Goal: Task Accomplishment & Management: Complete application form

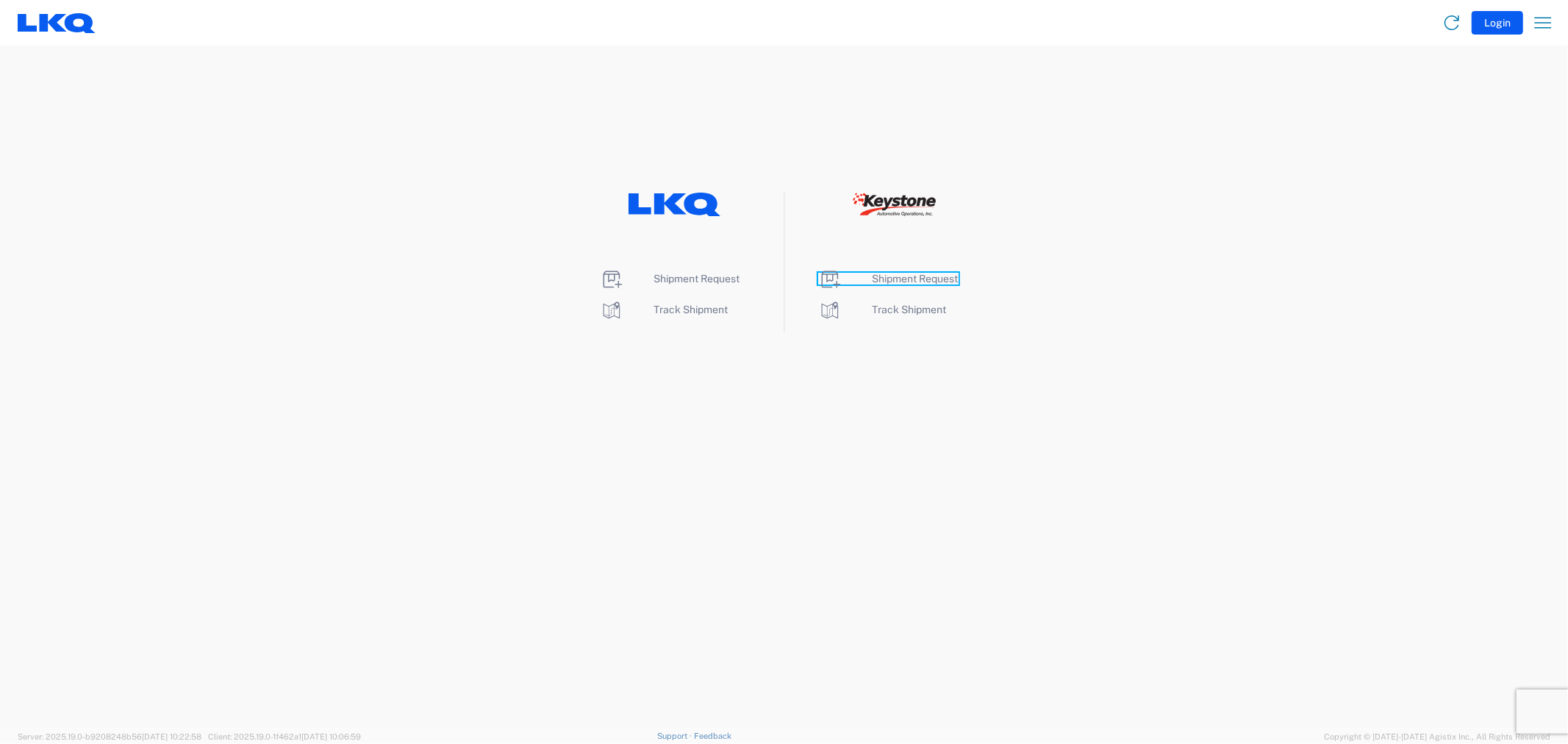
click at [879, 279] on span "Shipment Request" at bounding box center [916, 278] width 86 height 11
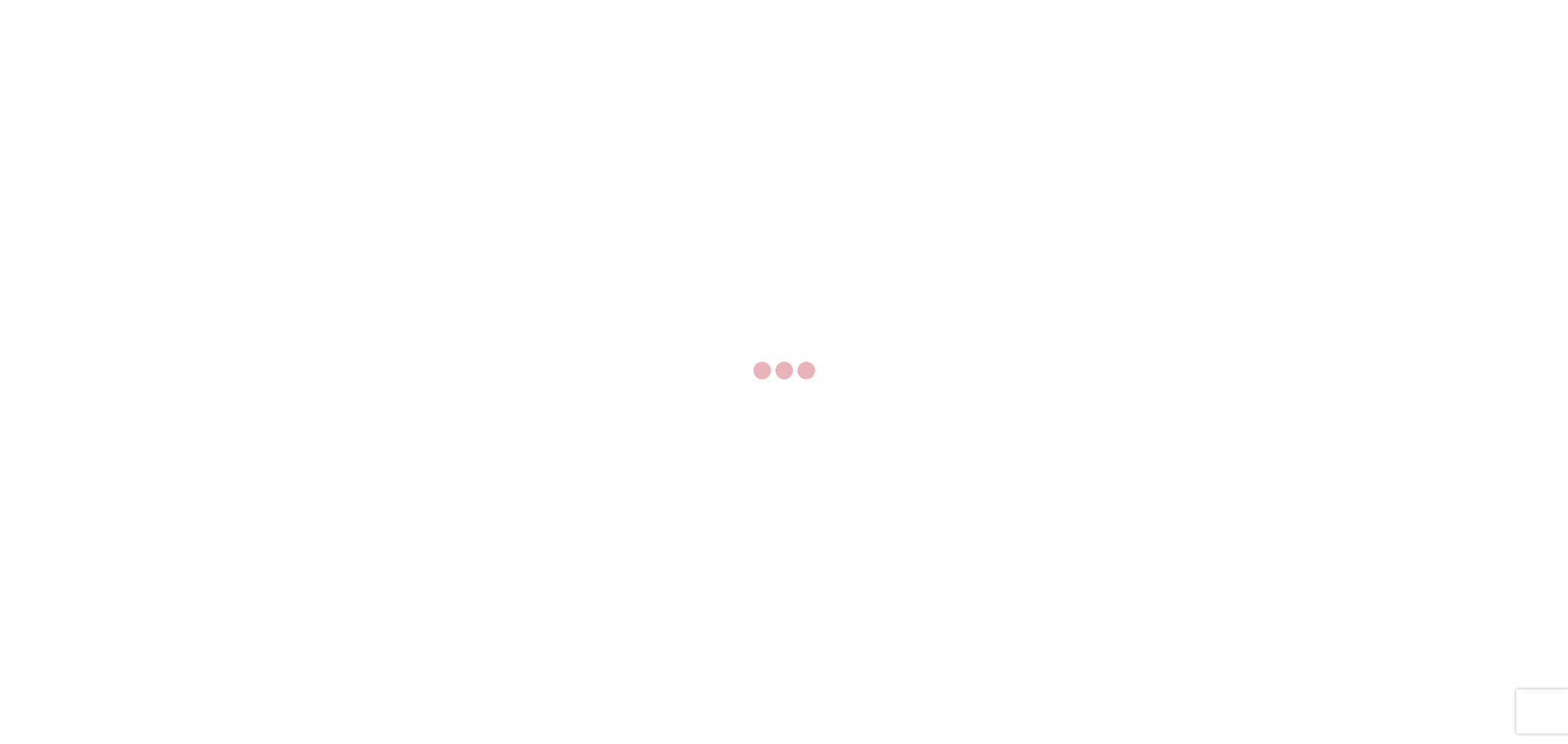
select select "FULL"
select select "LBS"
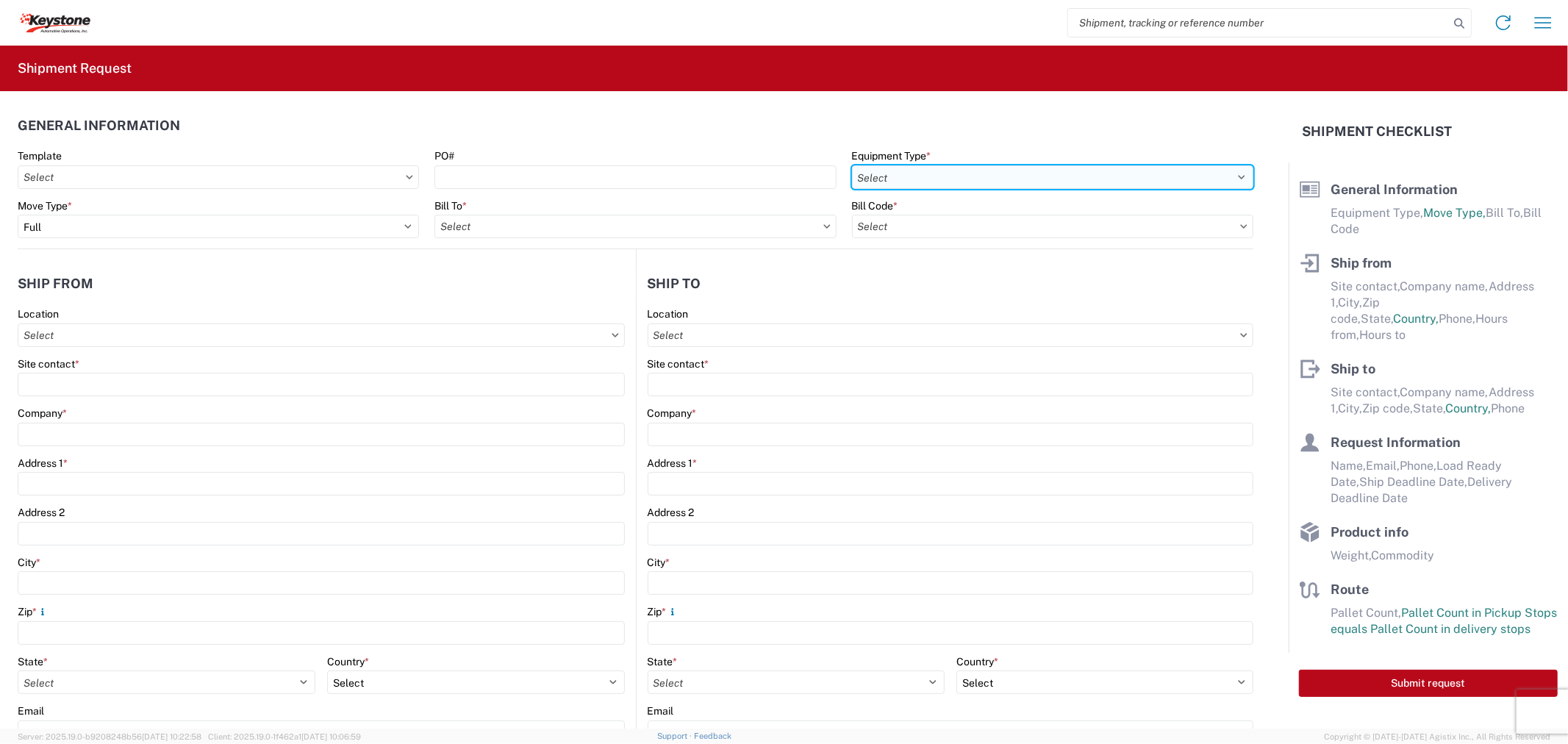
click at [892, 178] on select "Select 53’ Dry Van Flatbed Dropdeck (van) Lowboy (flatbed) Rail" at bounding box center [1052, 177] width 402 height 24
select select "STDV"
click at [852, 166] on select "Select 53’ Dry Van Flatbed Dropdeck (van) Lowboy (flatbed) Rail" at bounding box center [1052, 177] width 402 height 24
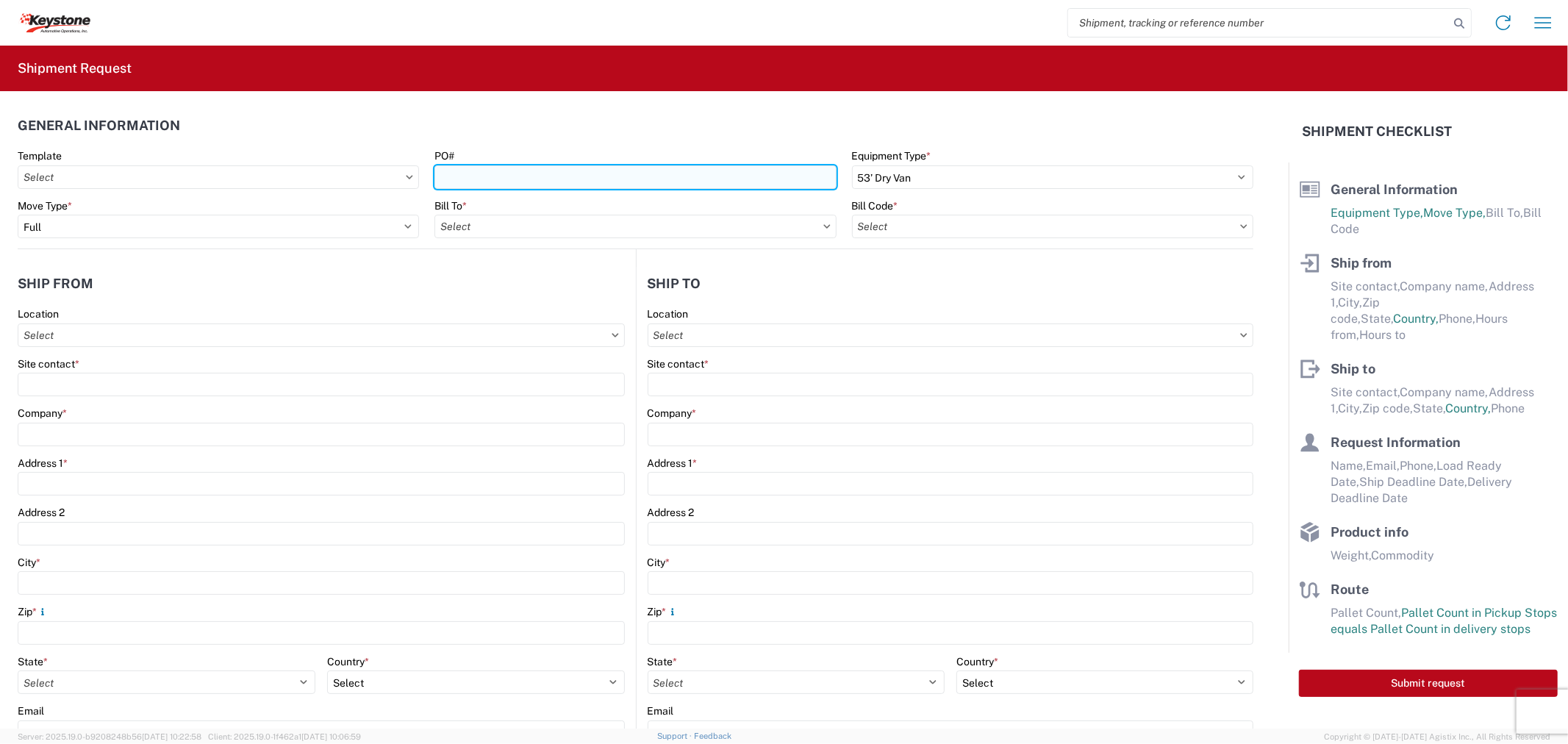
click at [460, 178] on input "PO#" at bounding box center [635, 177] width 402 height 24
paste input "4371123 - A"
type input "4371123 - A"
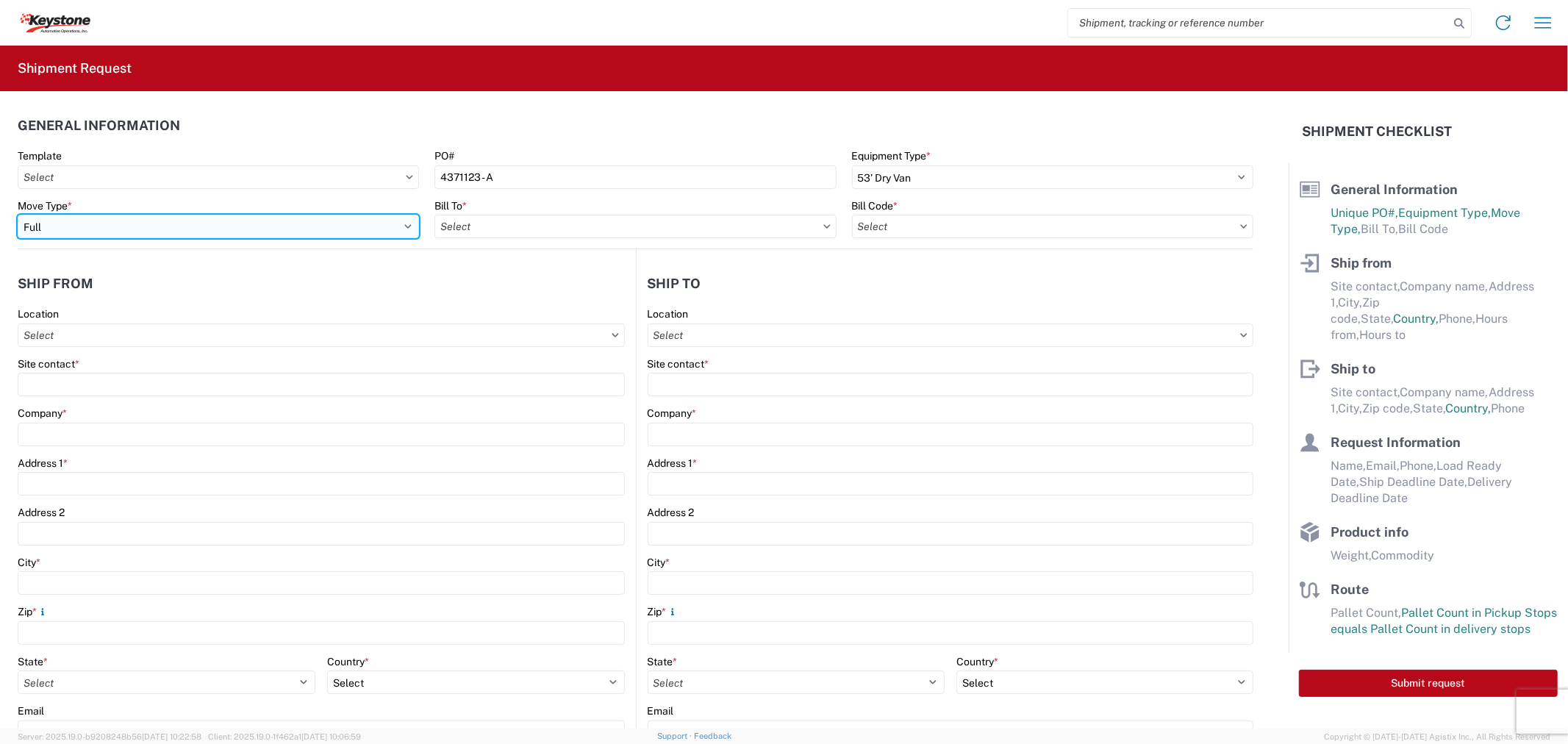
drag, startPoint x: 225, startPoint y: 230, endPoint x: 202, endPoint y: 238, distance: 24.4
click at [225, 230] on select "Select Full Partial TL" at bounding box center [218, 226] width 402 height 24
select select "PARTIAL_TL"
click at [18, 215] on select "Select Full Partial TL" at bounding box center [218, 226] width 402 height 24
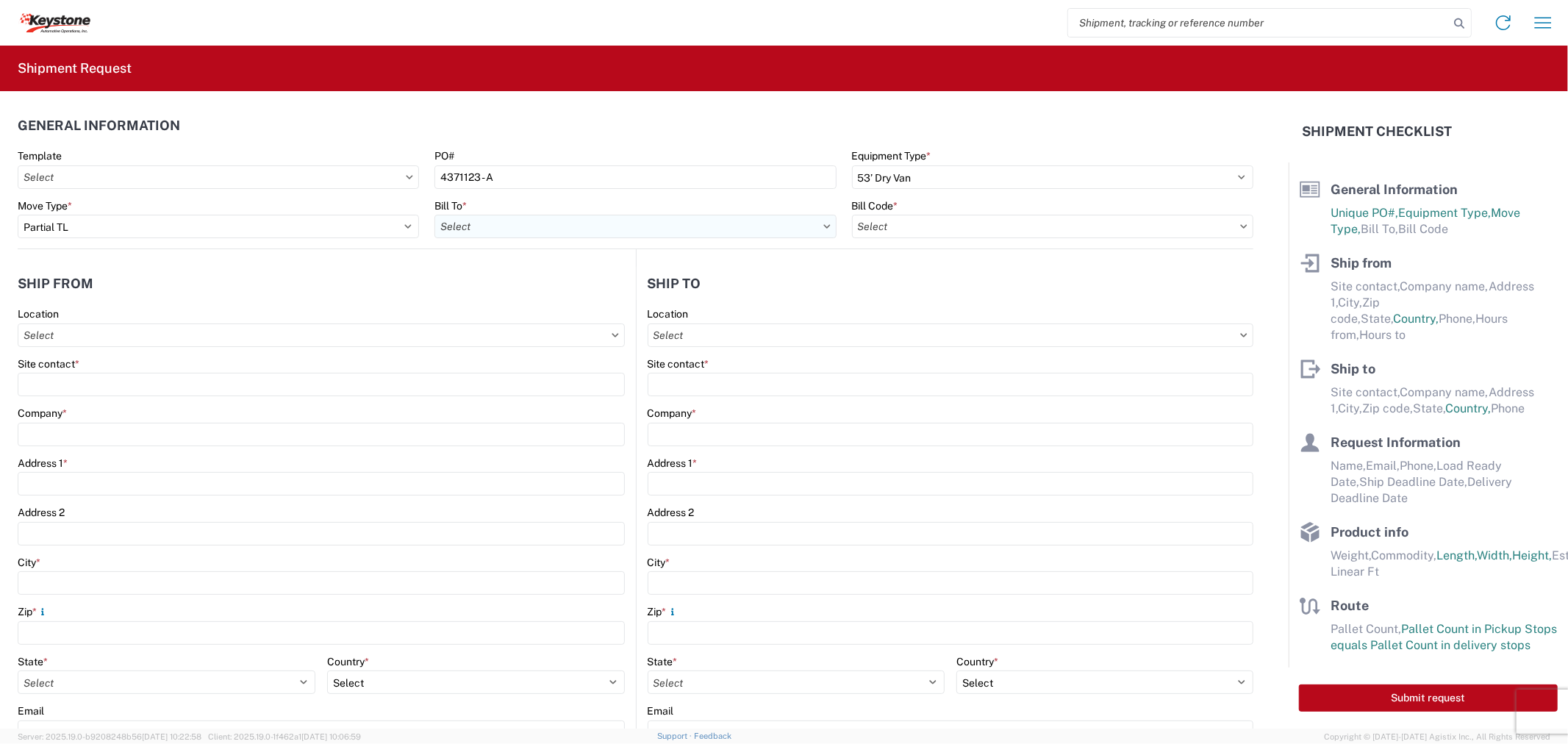
click at [476, 235] on input "text" at bounding box center [635, 226] width 402 height 24
type input "eastvale"
click at [531, 287] on div "8614 - KAO Warehouse - Eastvale, CA" at bounding box center [617, 291] width 366 height 24
type input "8614 - KAO Warehouse - Eastvale, CA"
click at [889, 230] on input "text" at bounding box center [1052, 226] width 402 height 24
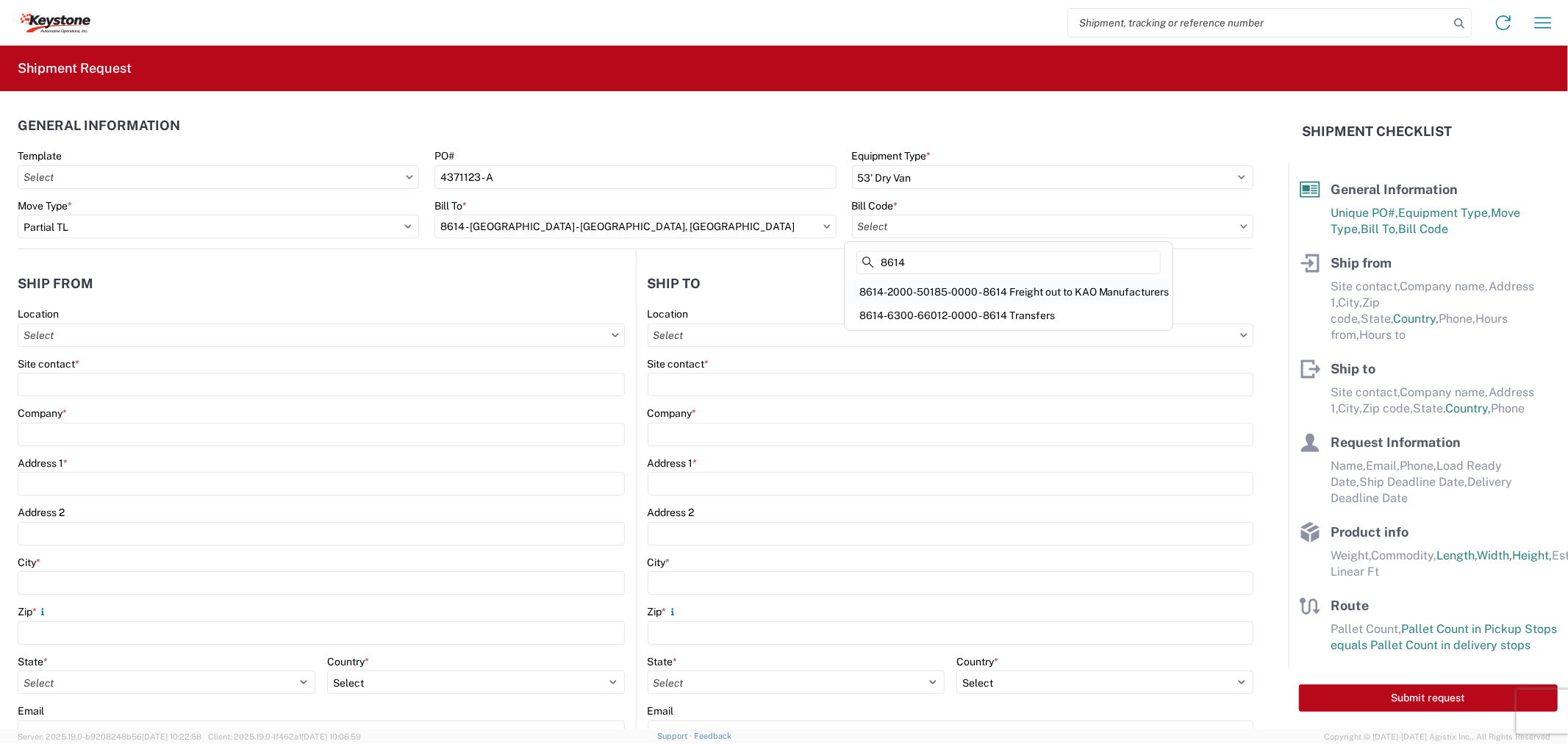
type input "8614"
click at [916, 290] on div "8614-2000-50185-0000 - 8614 Freight out to KAO Manufacturers" at bounding box center [1008, 291] width 322 height 24
type input "8614-2000-50185-0000 - 8614 Freight out to KAO Manufacturers"
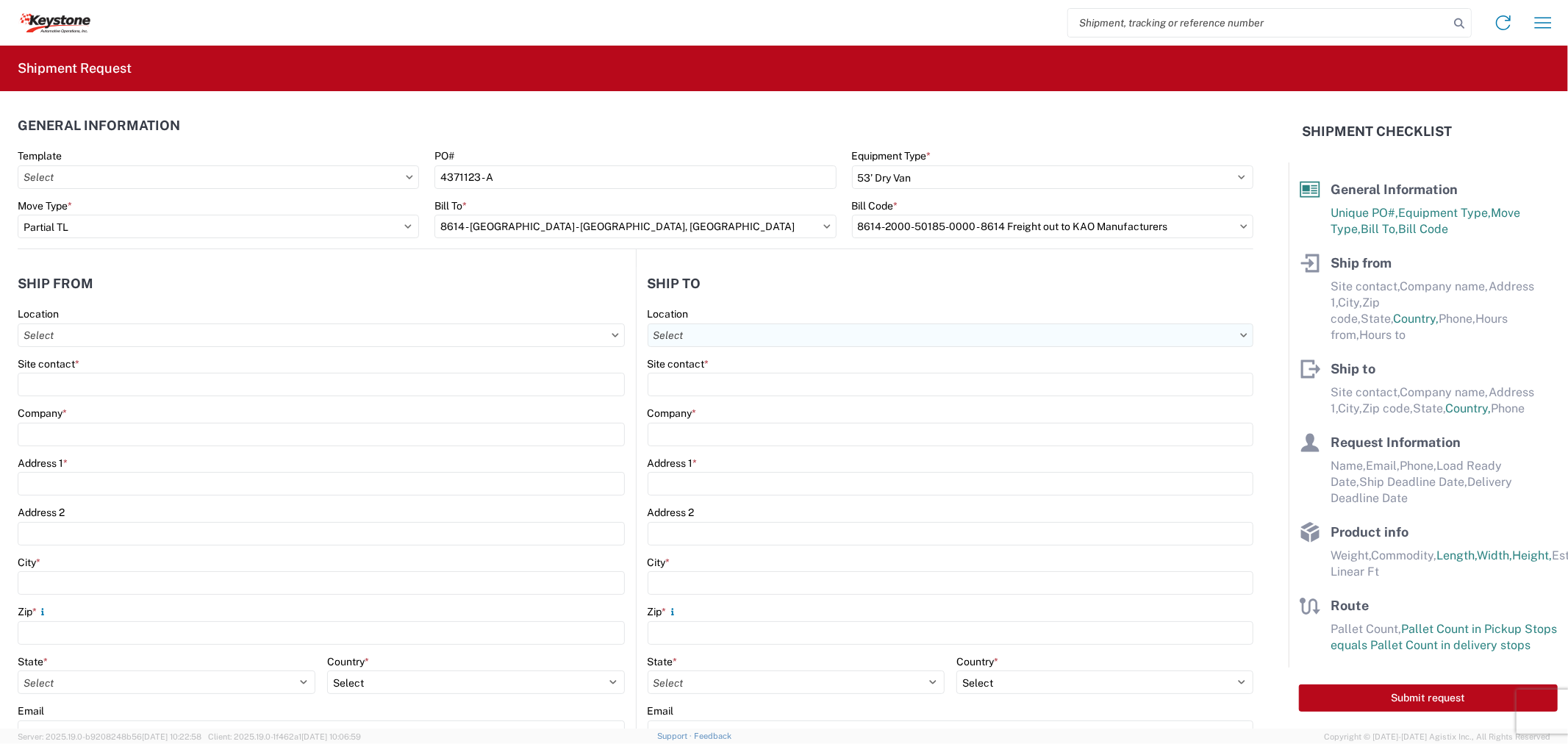
click at [757, 343] on input "text" at bounding box center [950, 335] width 606 height 24
type input "8614"
click at [714, 402] on div "8614 - KAO Warehouse - Eastvale, CA" at bounding box center [827, 400] width 366 height 24
type input "8614 - KAO Warehouse - Eastvale, CA"
type input "KAO"
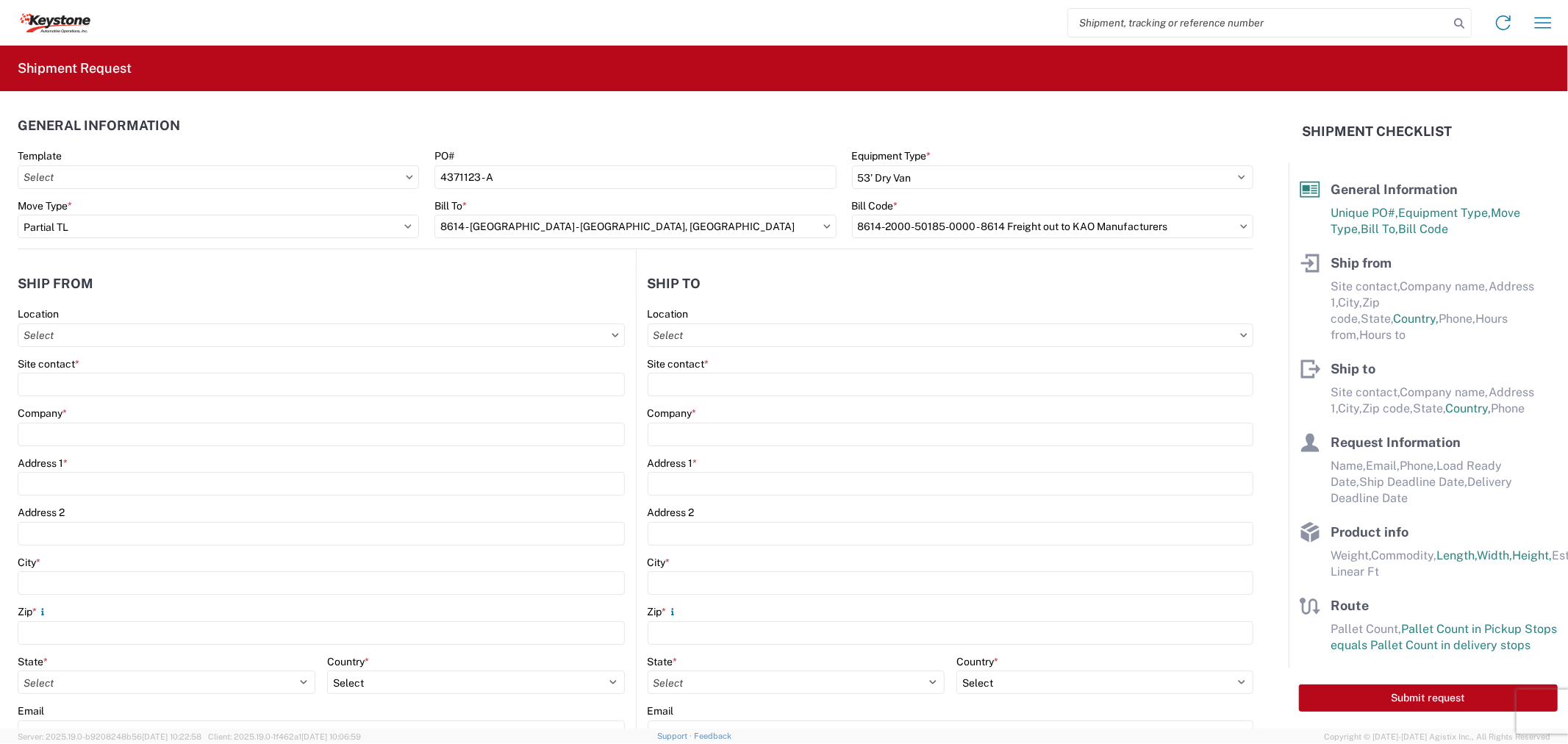
type input "15640 Cantu-Galleano Ranch Rd"
type input "Eastvale"
type input "91752"
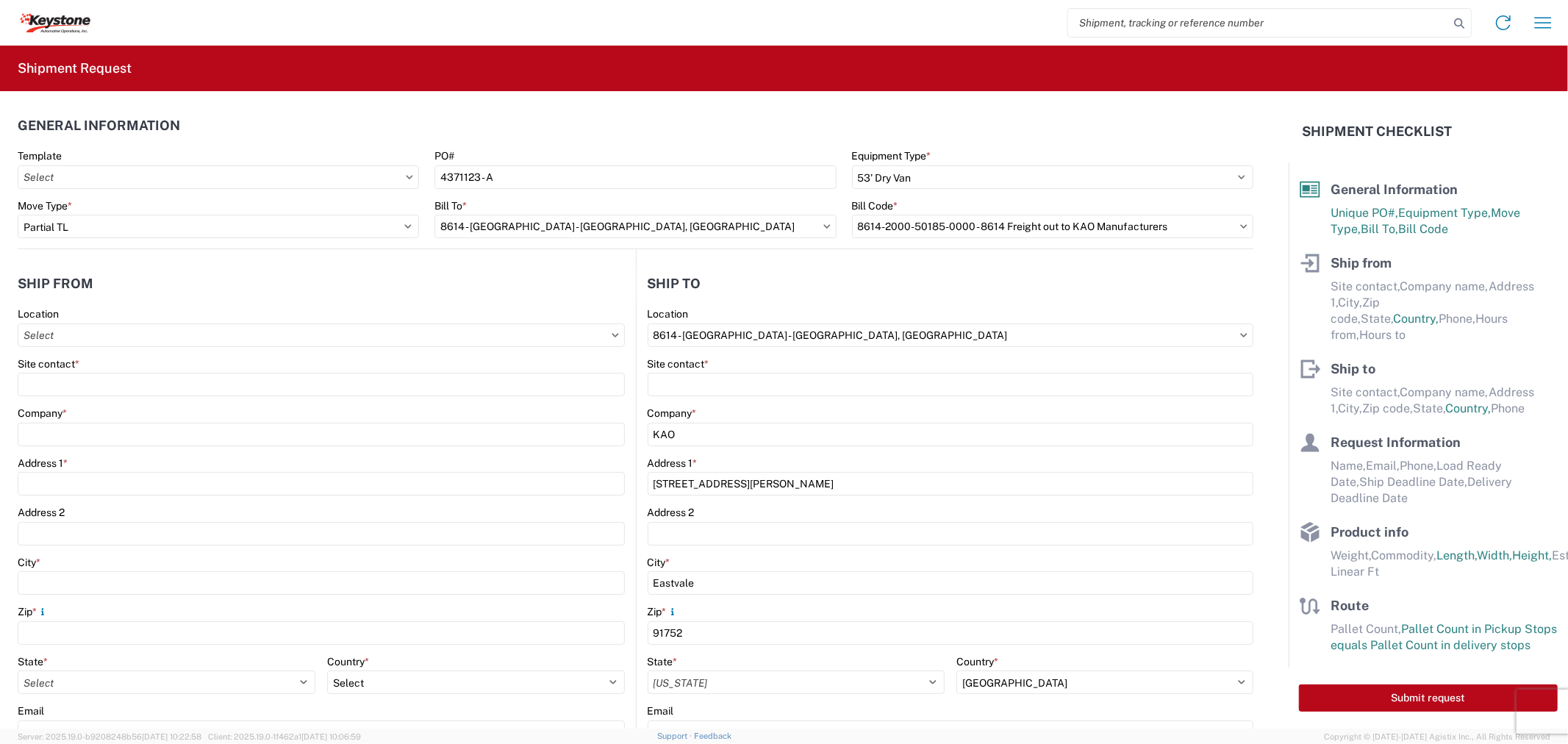
select select "US"
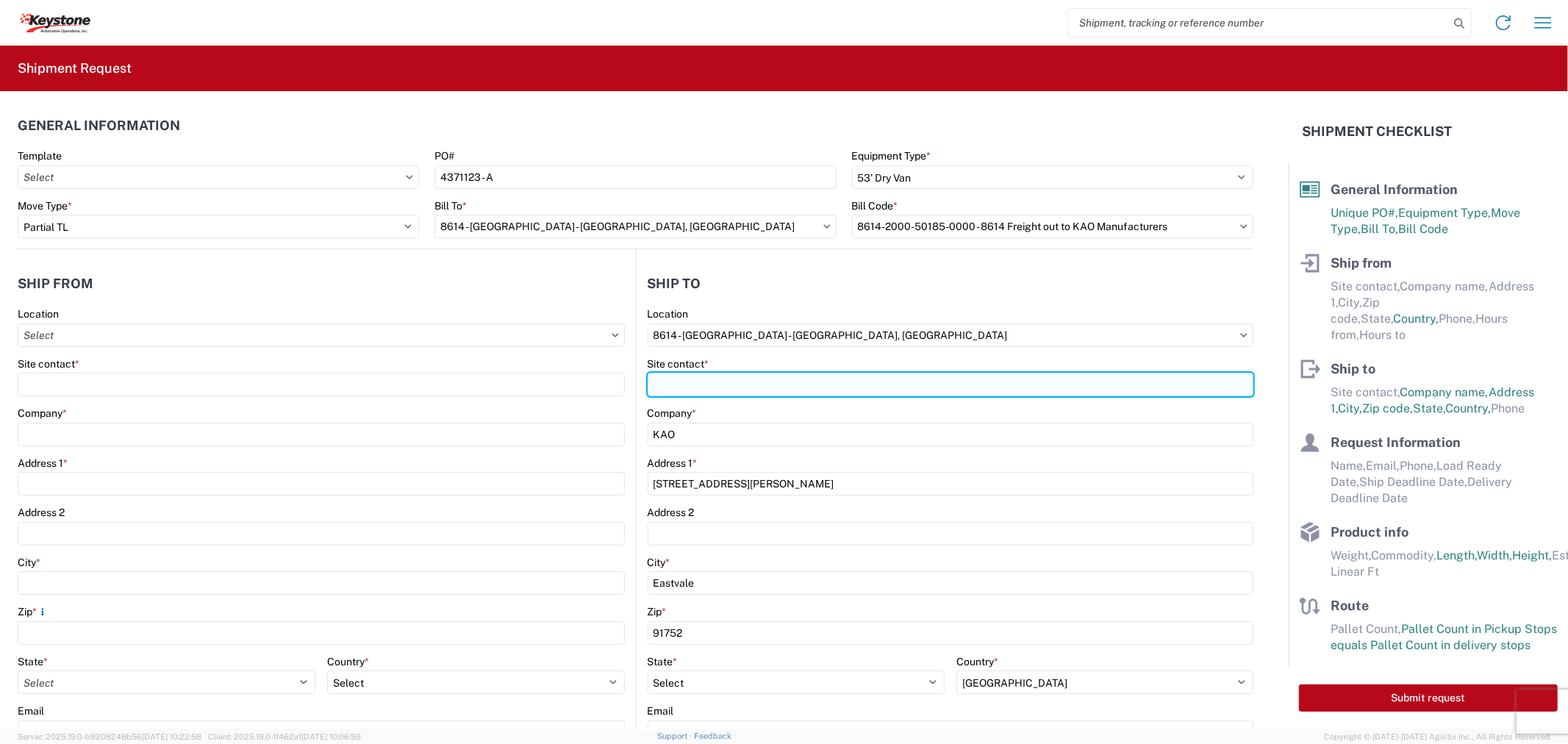
click at [693, 380] on input "Site contact *" at bounding box center [950, 384] width 606 height 24
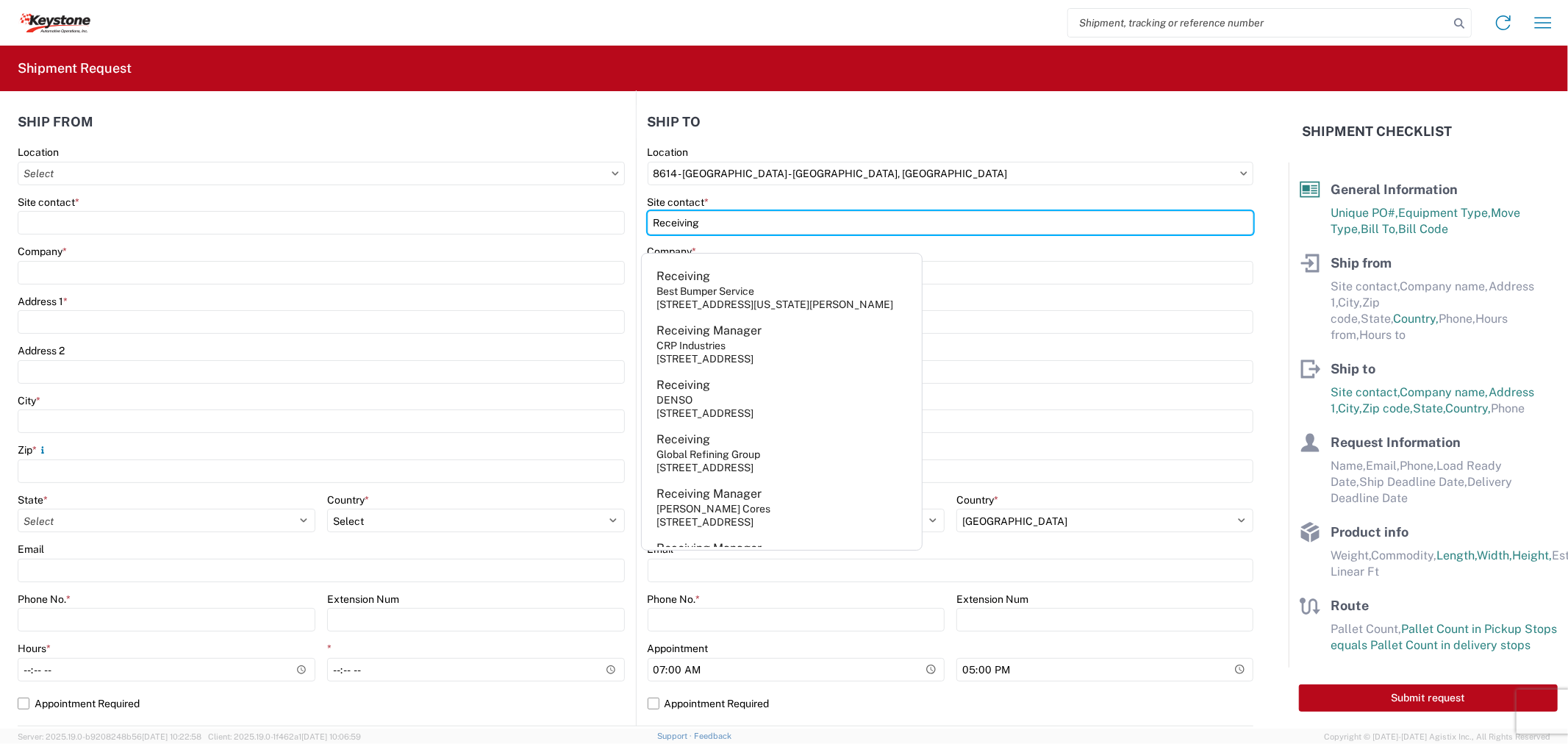
scroll to position [163, 0]
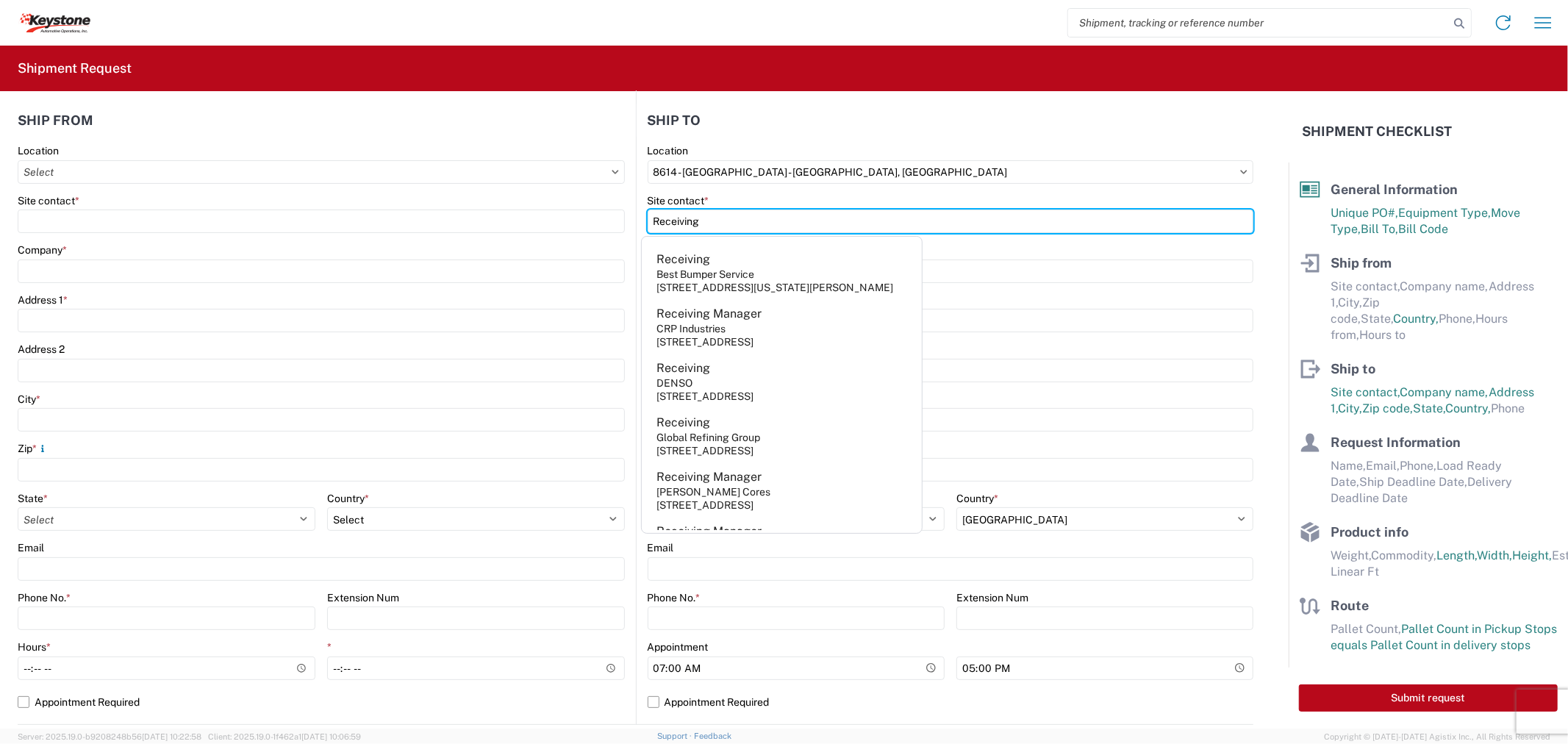
type input "Receiving"
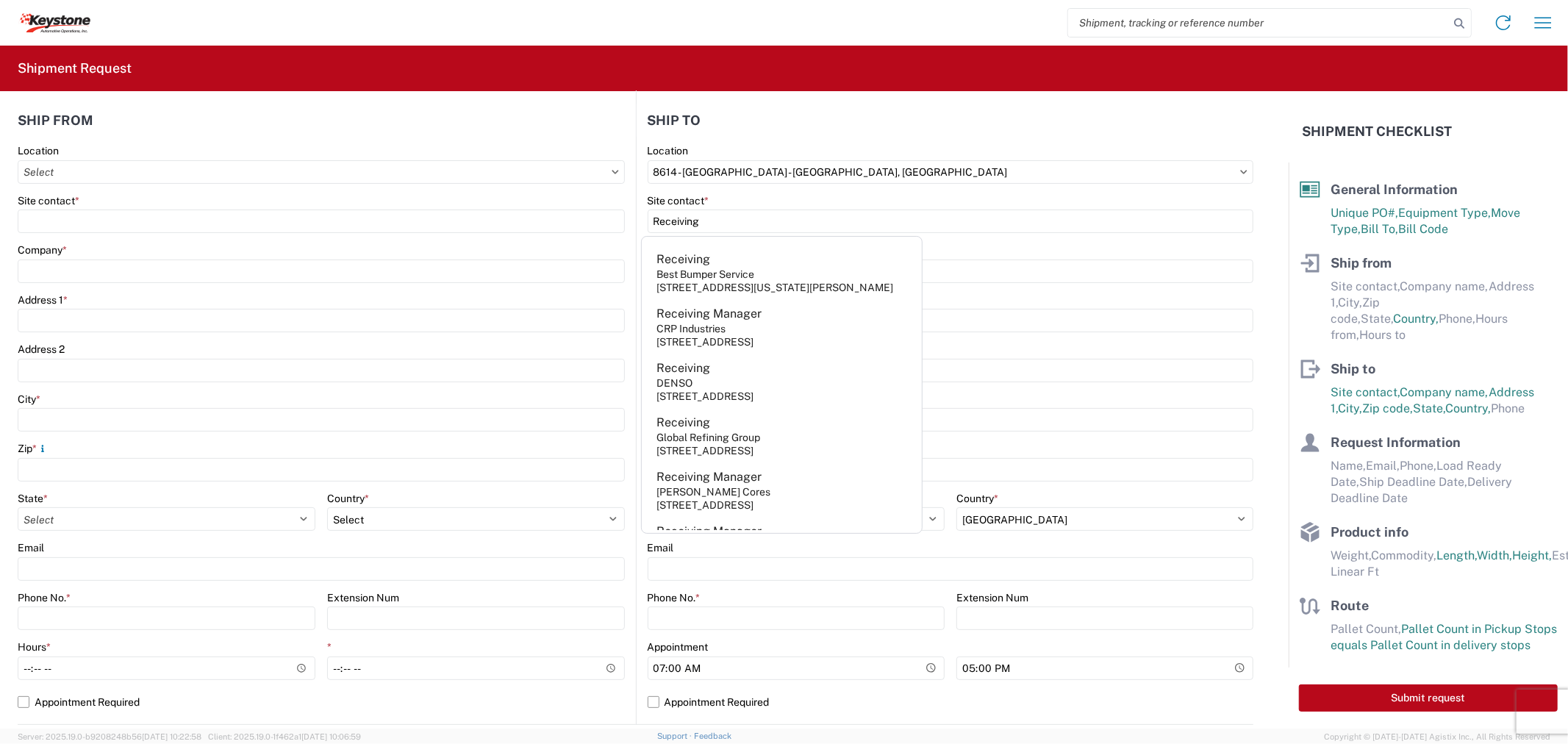
click at [1010, 299] on div "Address 1 *" at bounding box center [950, 299] width 606 height 13
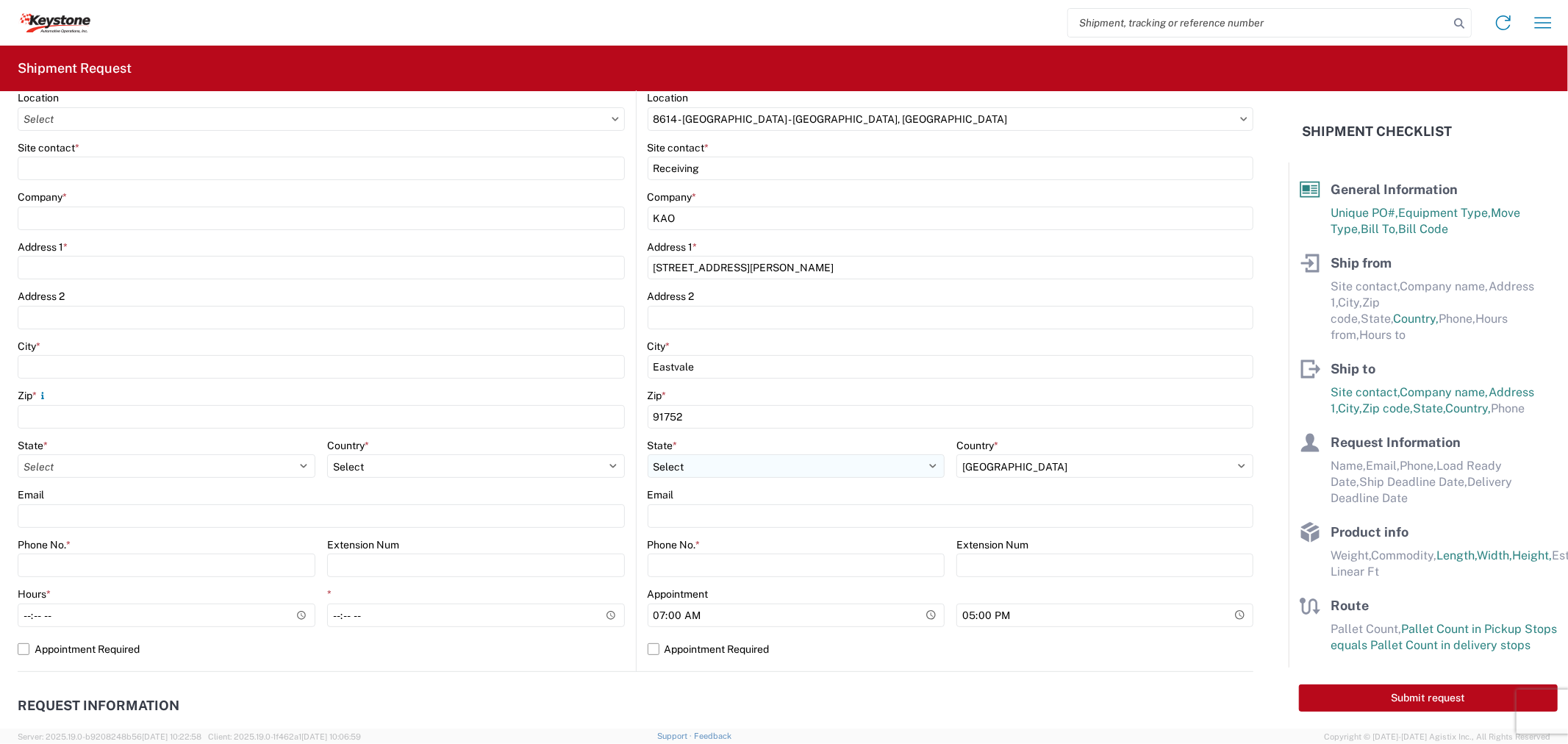
scroll to position [245, 0]
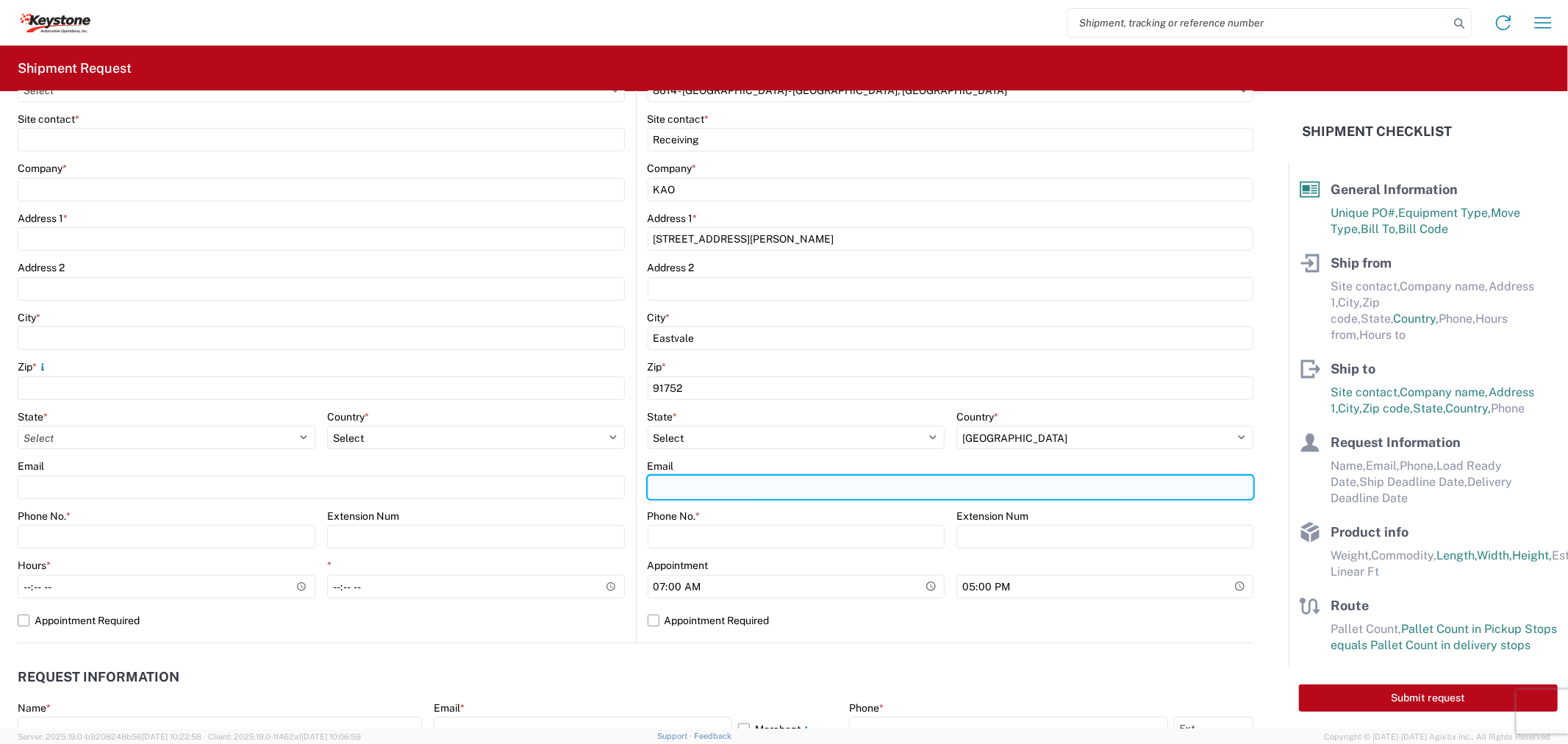
click at [765, 489] on input "Email" at bounding box center [950, 487] width 606 height 24
paste input "KEYCA-APPT@KEY-STONE.COM"
type input "KEYCA-APPT@KEY-STONE.COM"
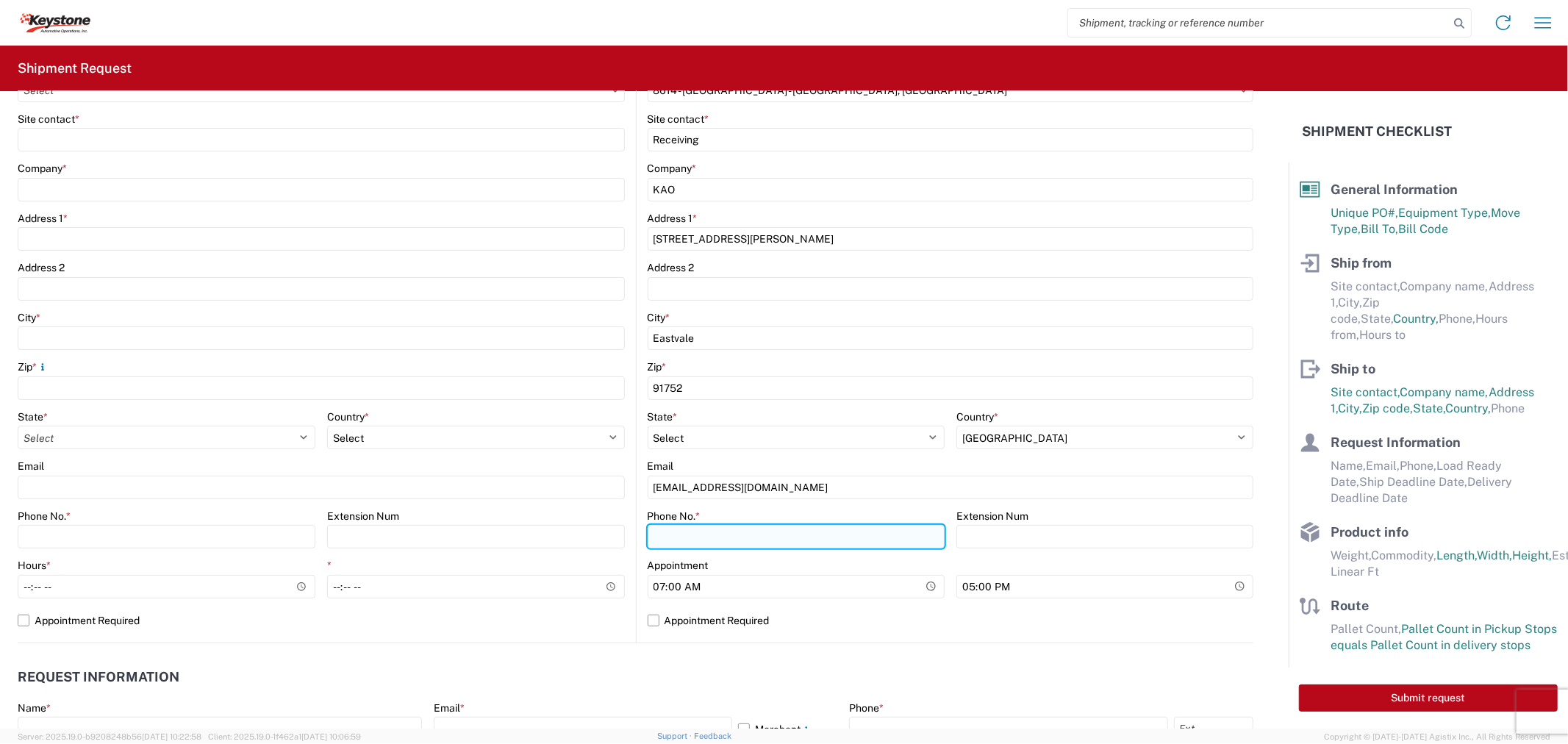
click at [704, 540] on input "Phone No. *" at bounding box center [795, 536] width 297 height 24
paste input "951-277-5237"
type input "951-277-5237"
click at [647, 616] on label "Appointment Required" at bounding box center [950, 620] width 606 height 24
click at [0, 0] on input "Appointment Required" at bounding box center [0, 0] width 0 height 0
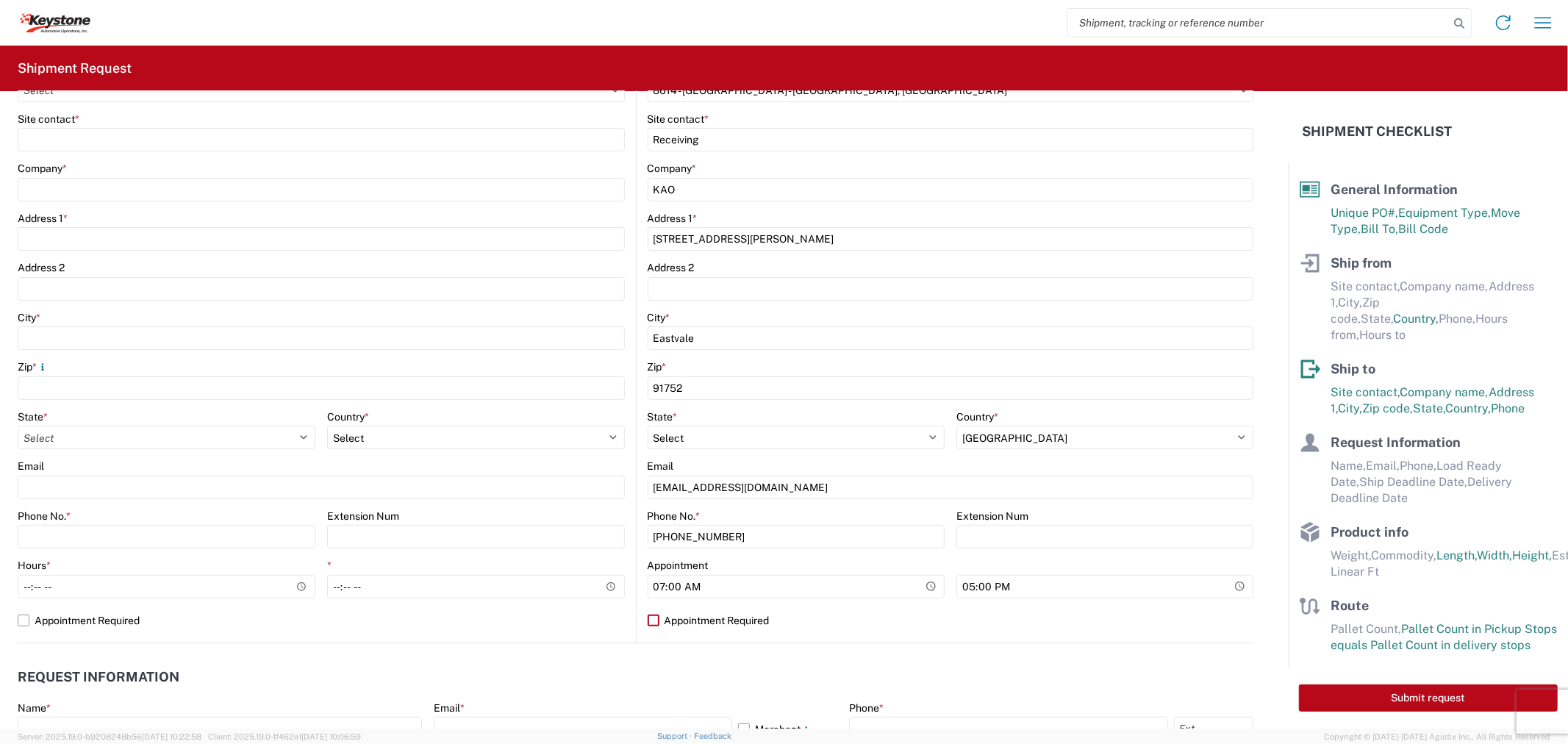
select select "US"
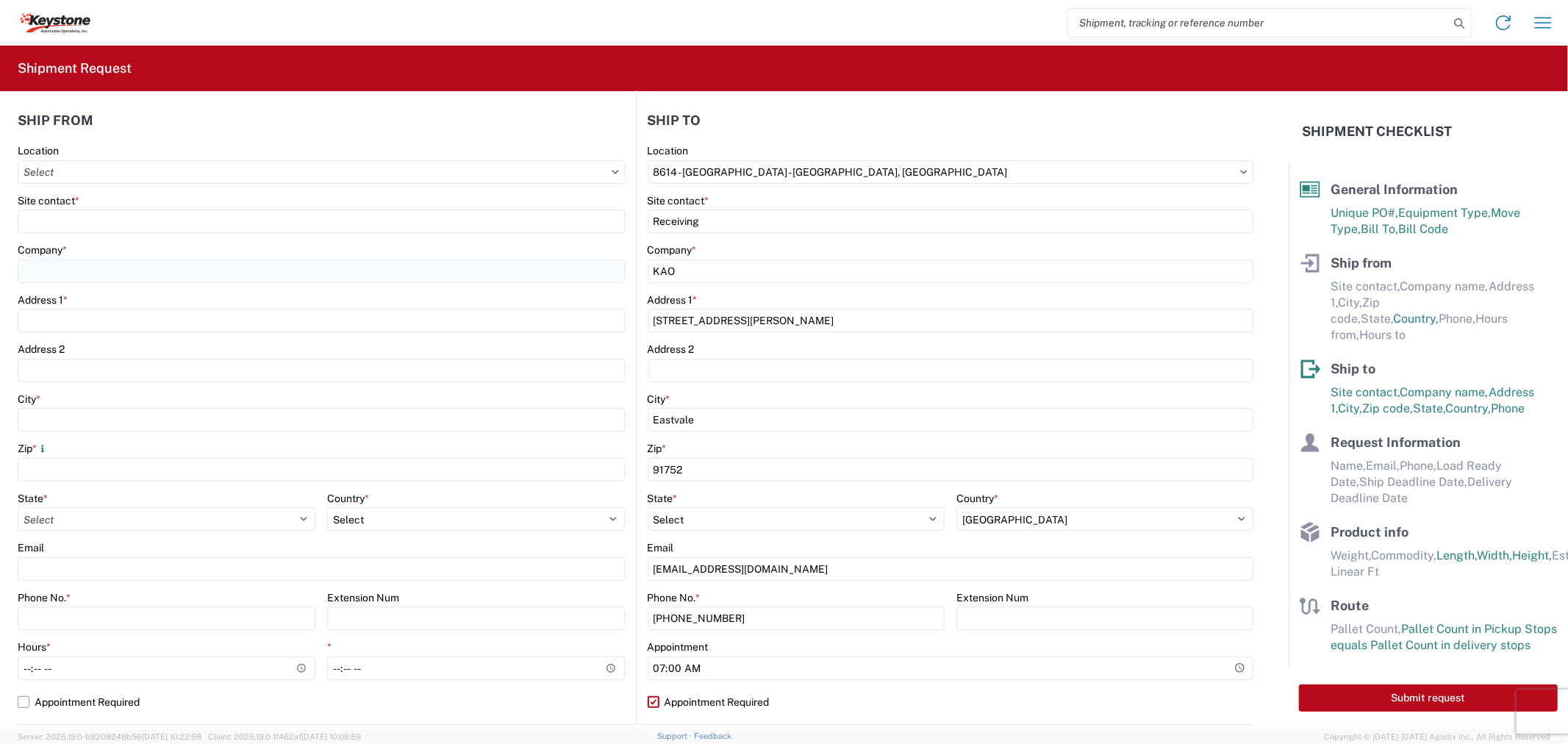
scroll to position [82, 0]
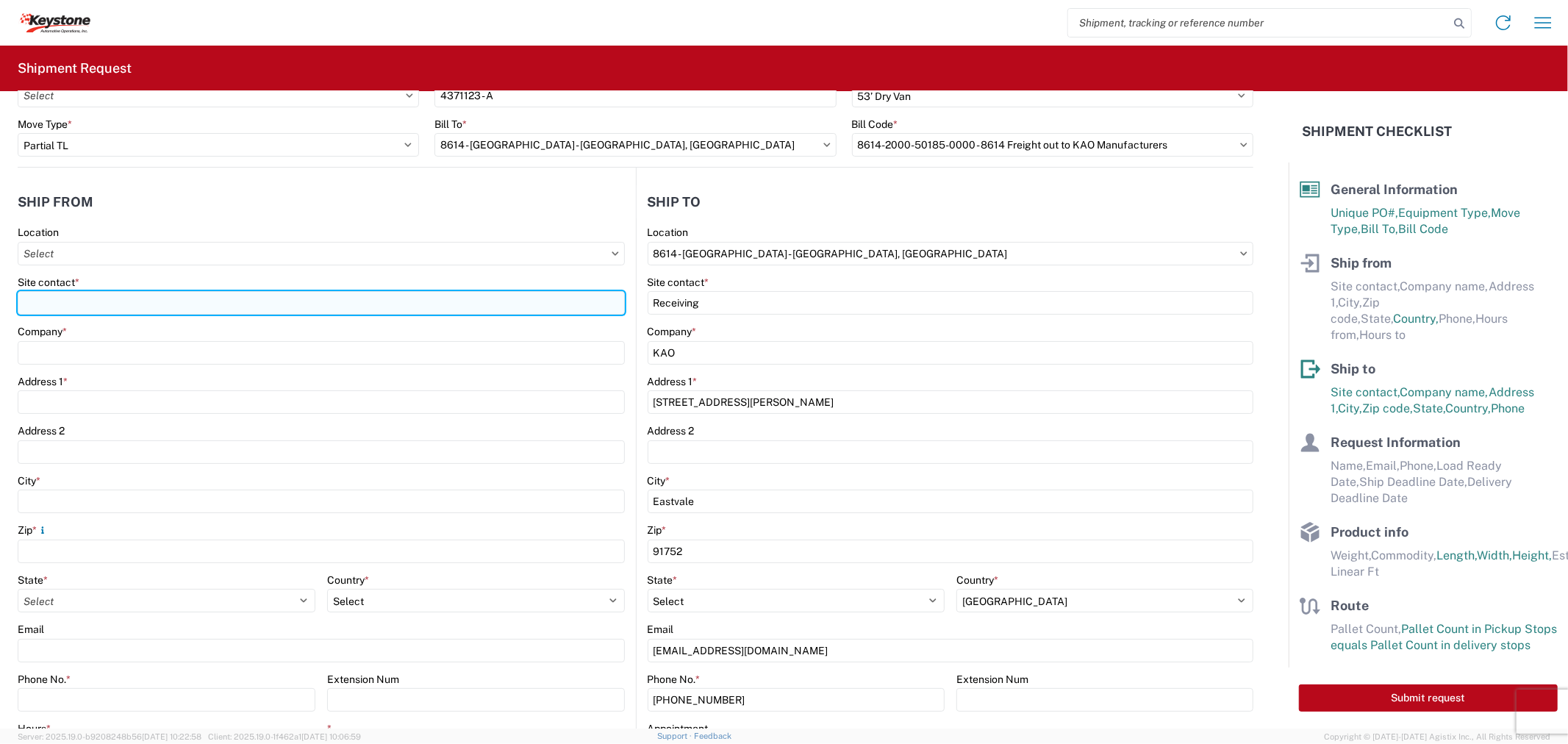
click at [67, 304] on input "Site contact *" at bounding box center [321, 303] width 607 height 24
type input "D"
type input "Ashley"
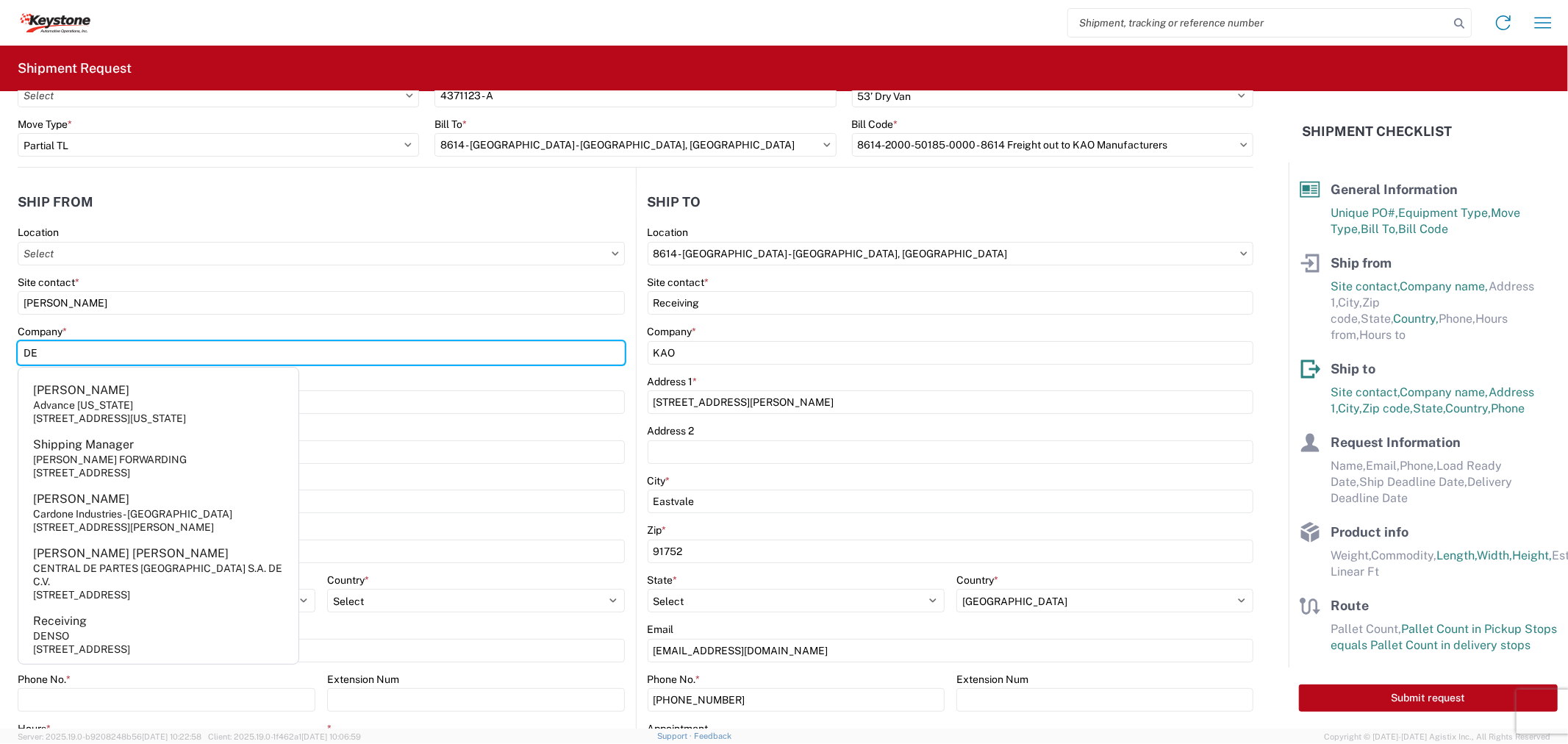
type input "DECKED"
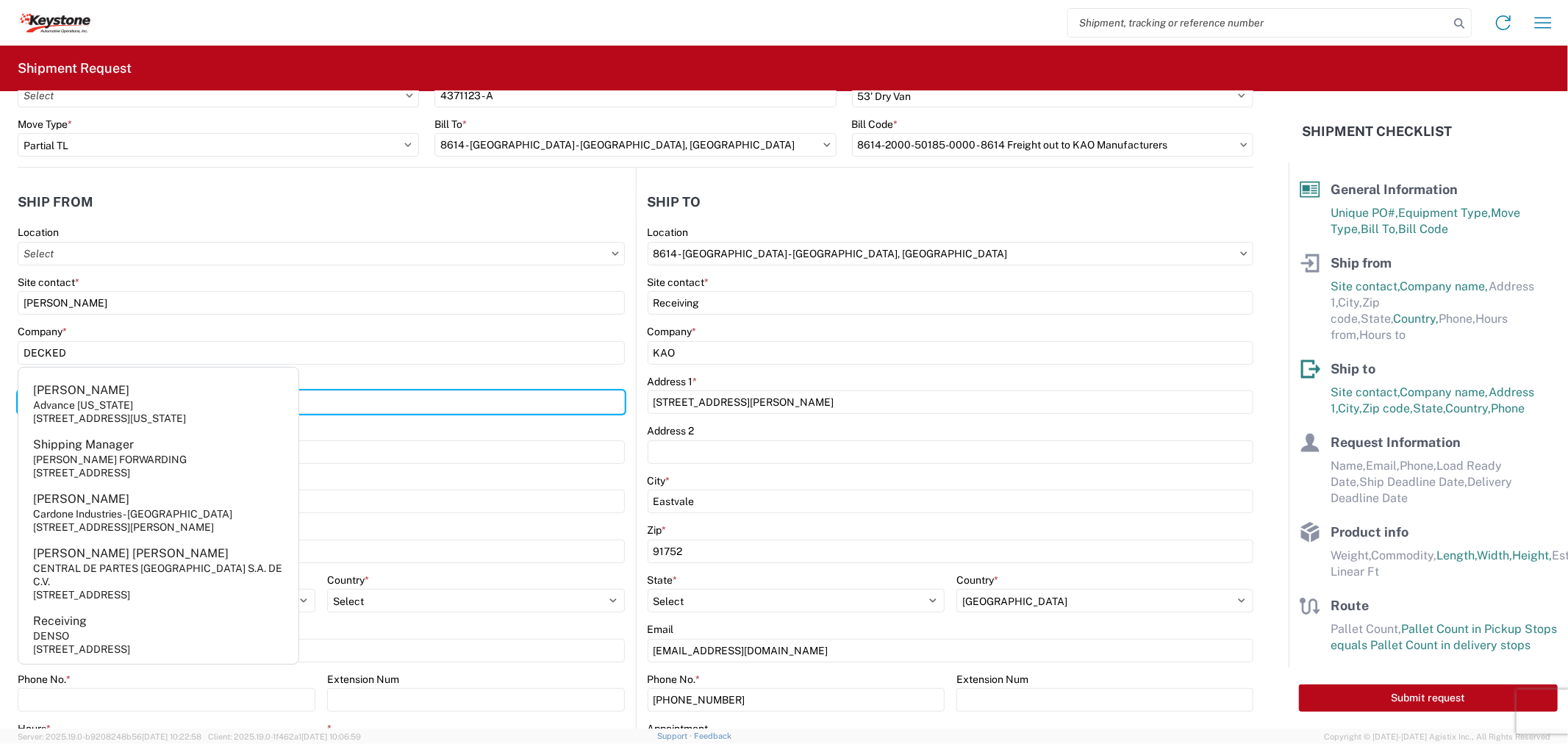
type input "25401 Elliott Rd"
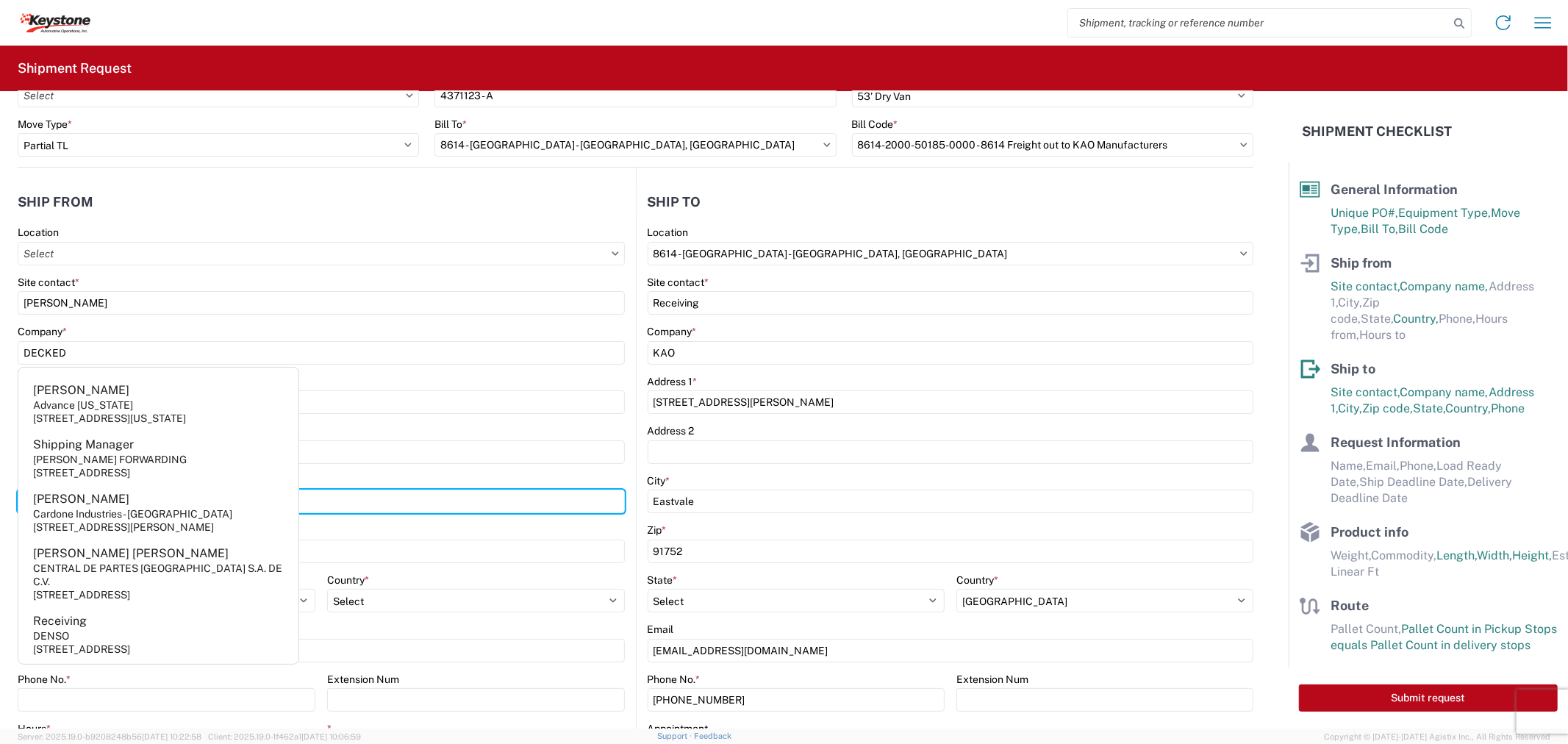
type input "DEFIANCE"
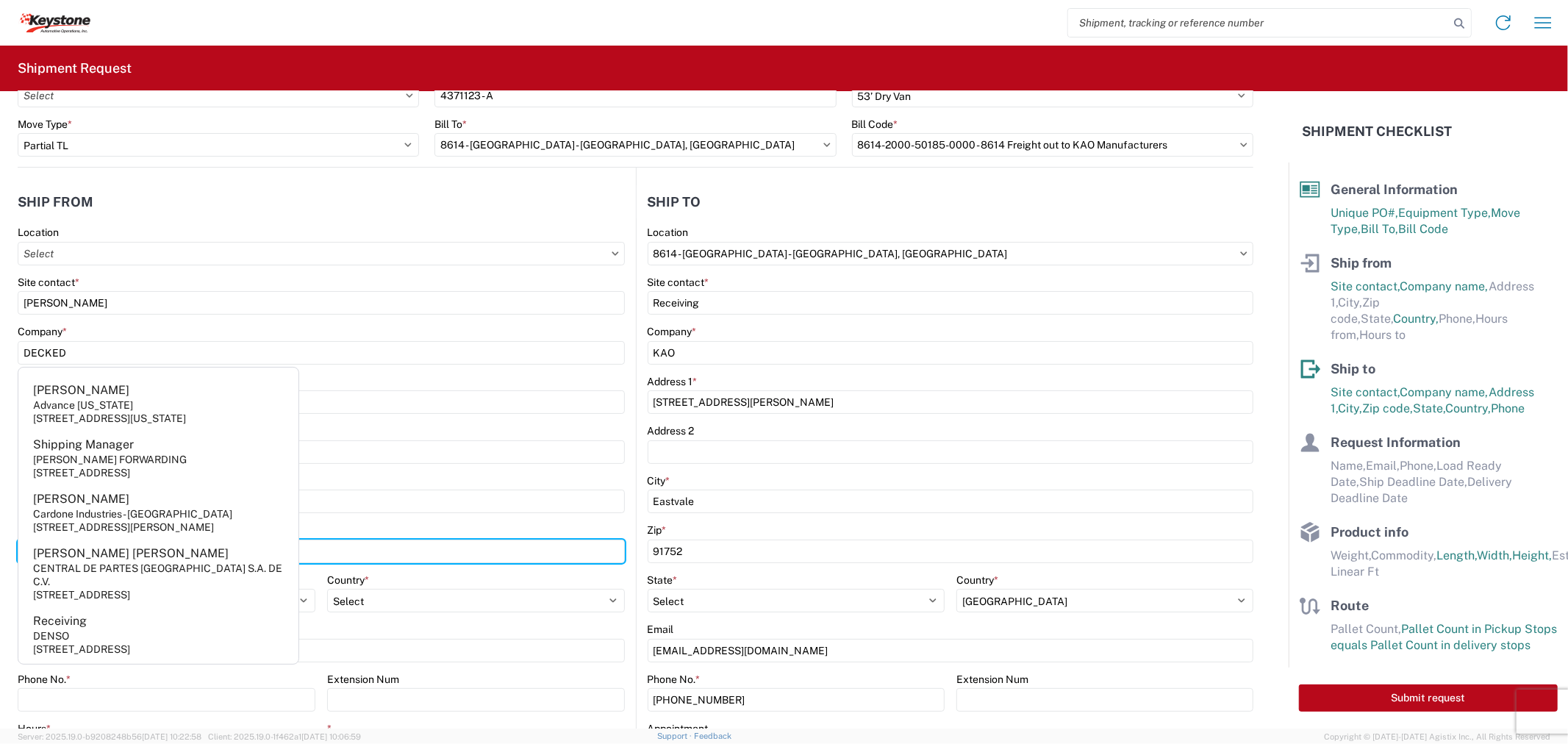
type input "43512"
select select "OH"
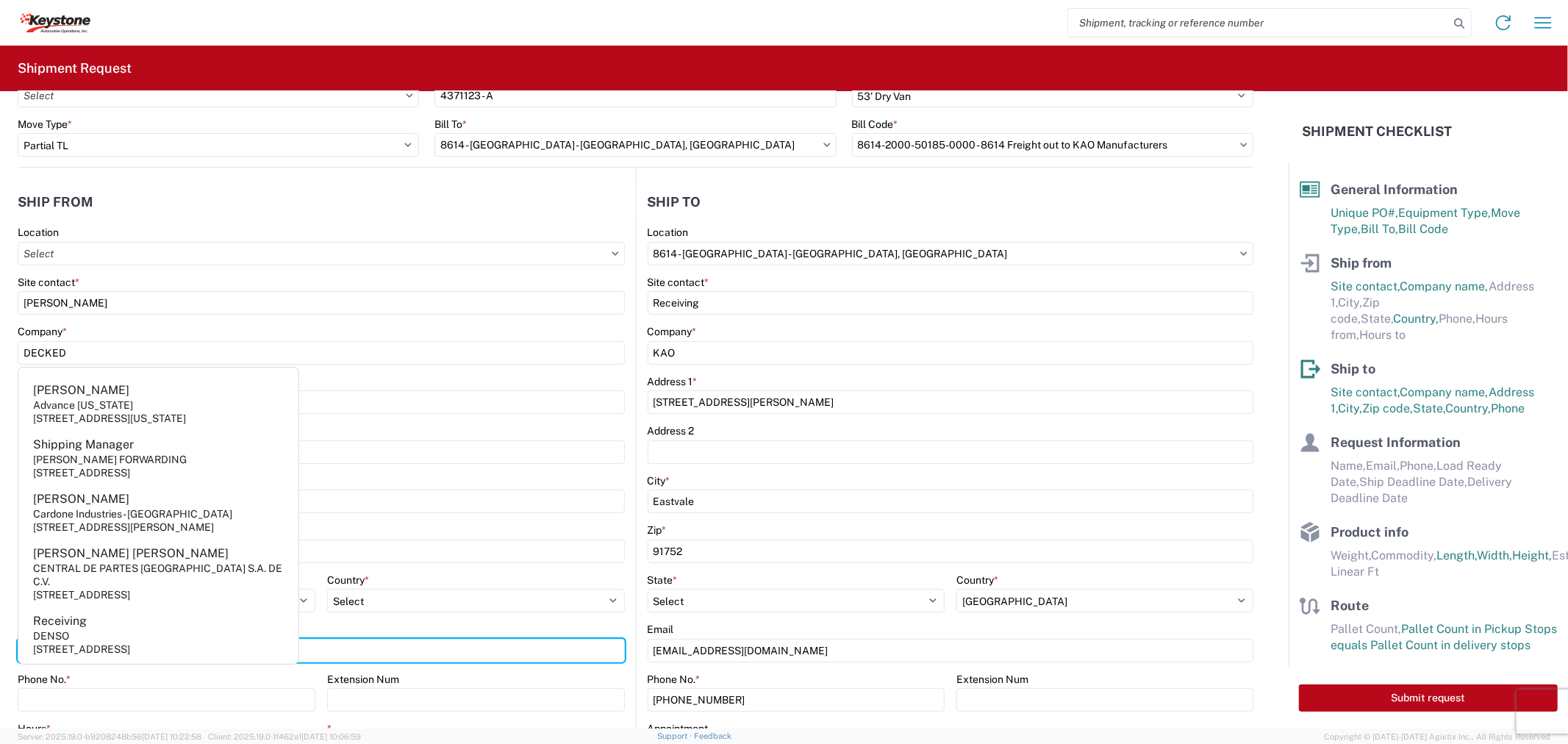
type input "orders@decked.com"
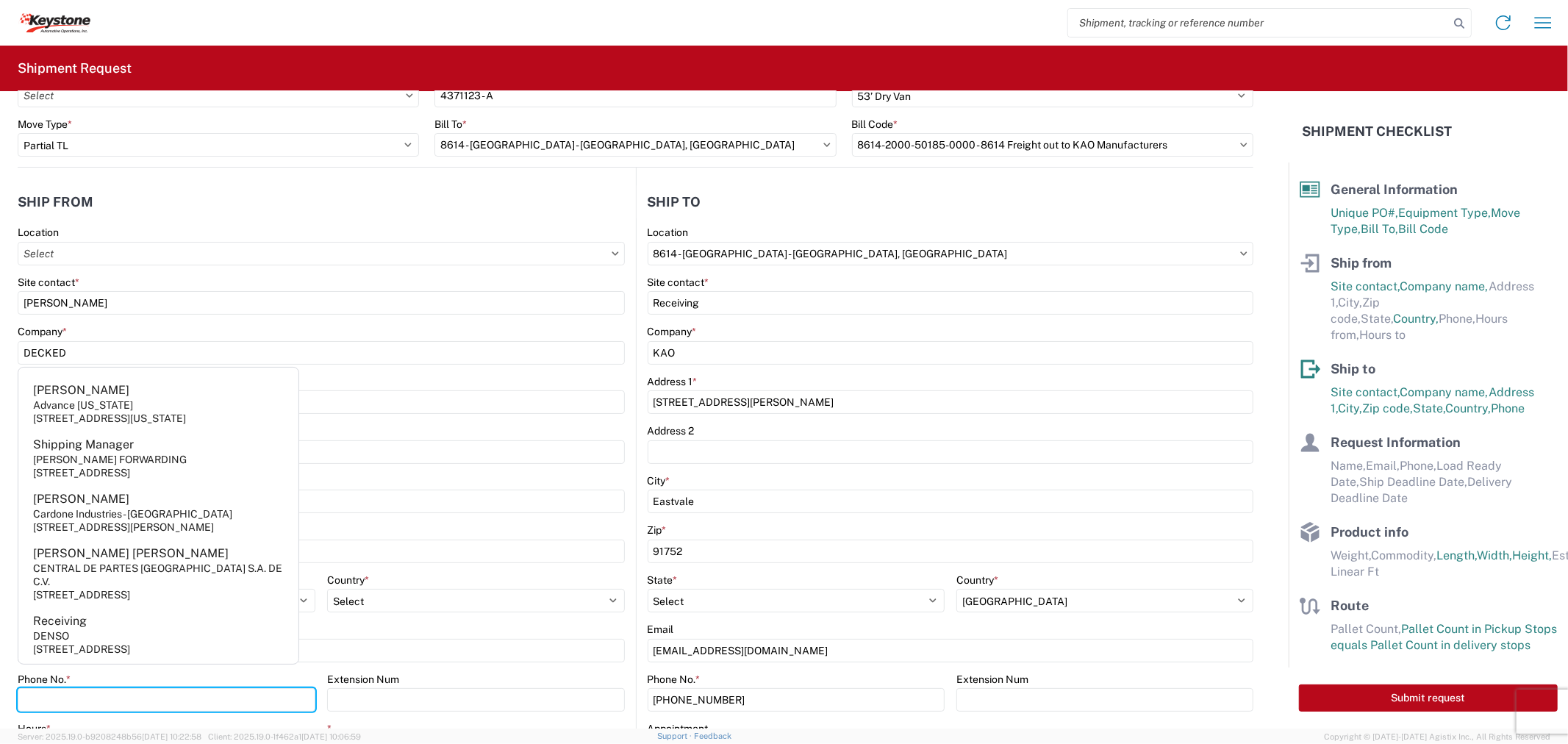
type input "2088060251"
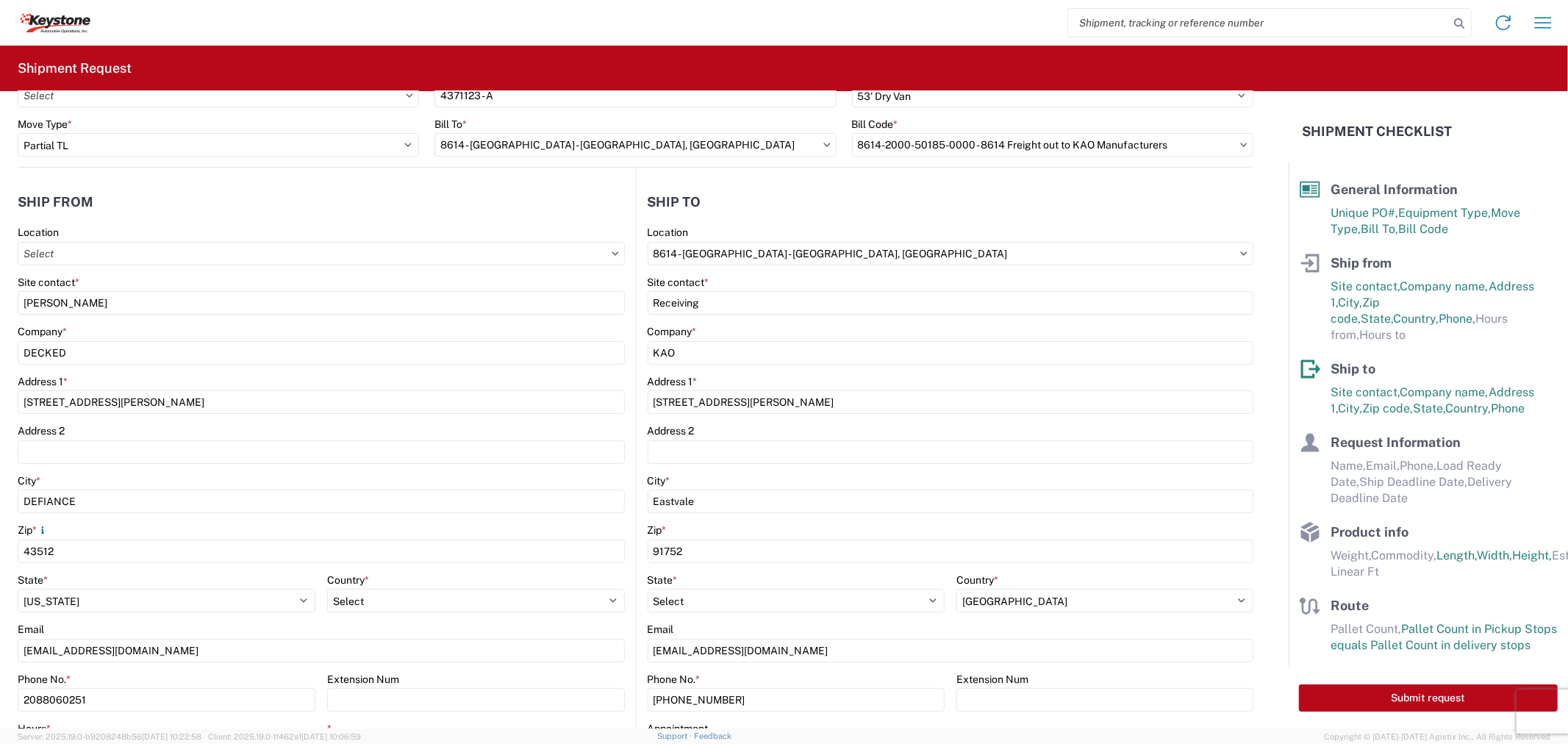
click at [189, 320] on agx-form-control-wrapper-v2 "Site contact * Ashley" at bounding box center [321, 300] width 607 height 50
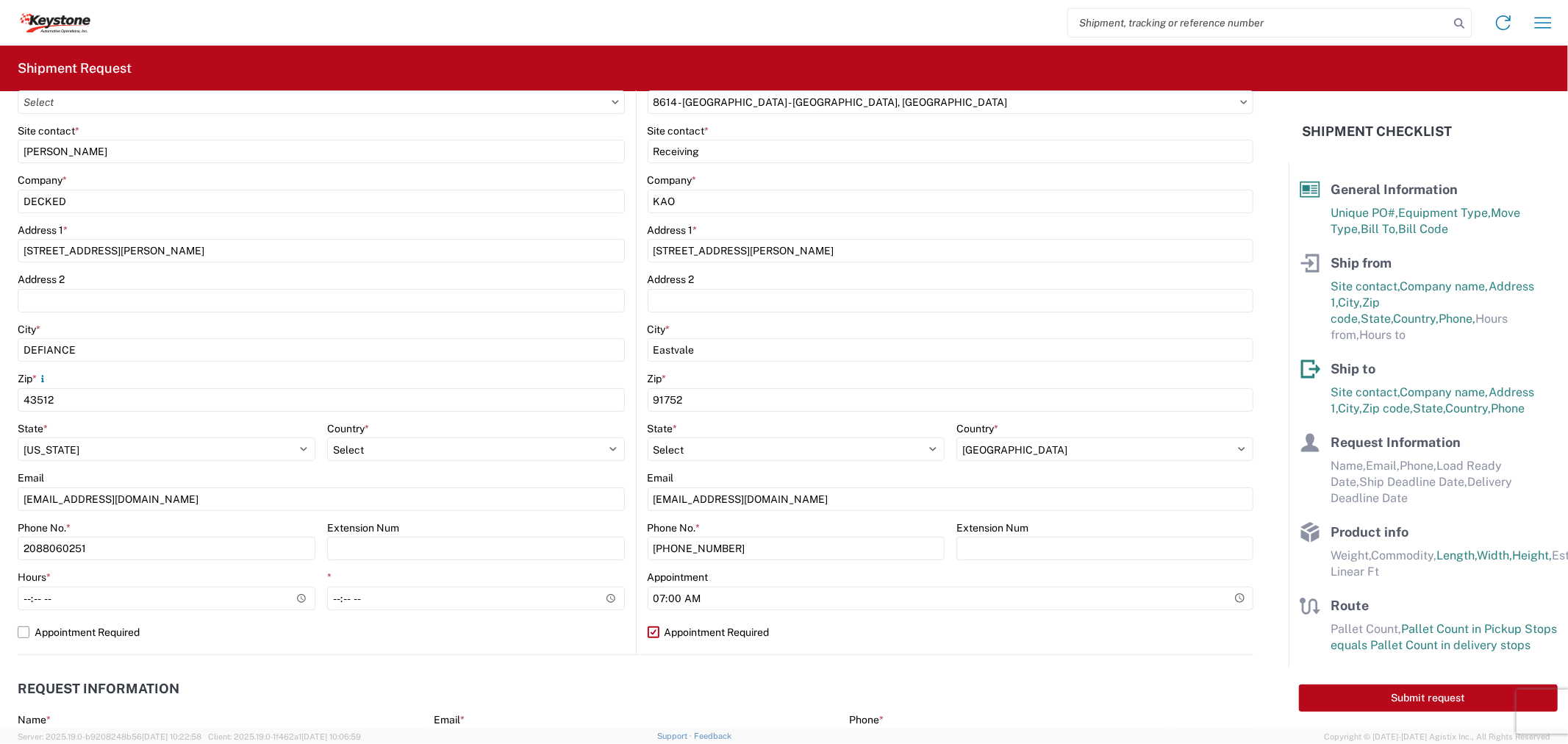
scroll to position [245, 0]
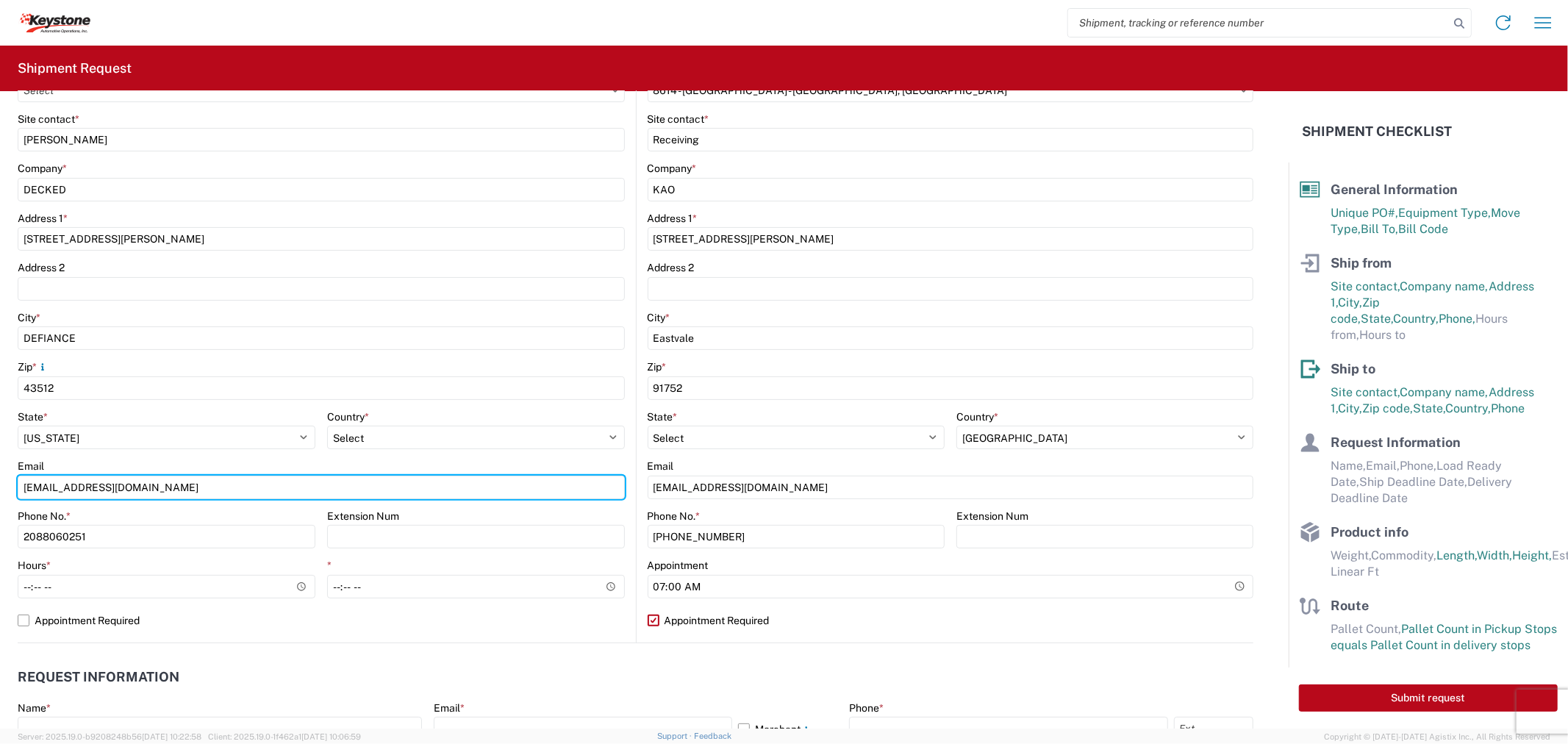
drag, startPoint x: 54, startPoint y: 486, endPoint x: 0, endPoint y: 490, distance: 54.1
click at [0, 490] on form "General Information Template PO# 4371123 - A Equipment Type * Select 53’ Dry Va…" at bounding box center [644, 410] width 1288 height 638
type input "keystone@decked.com"
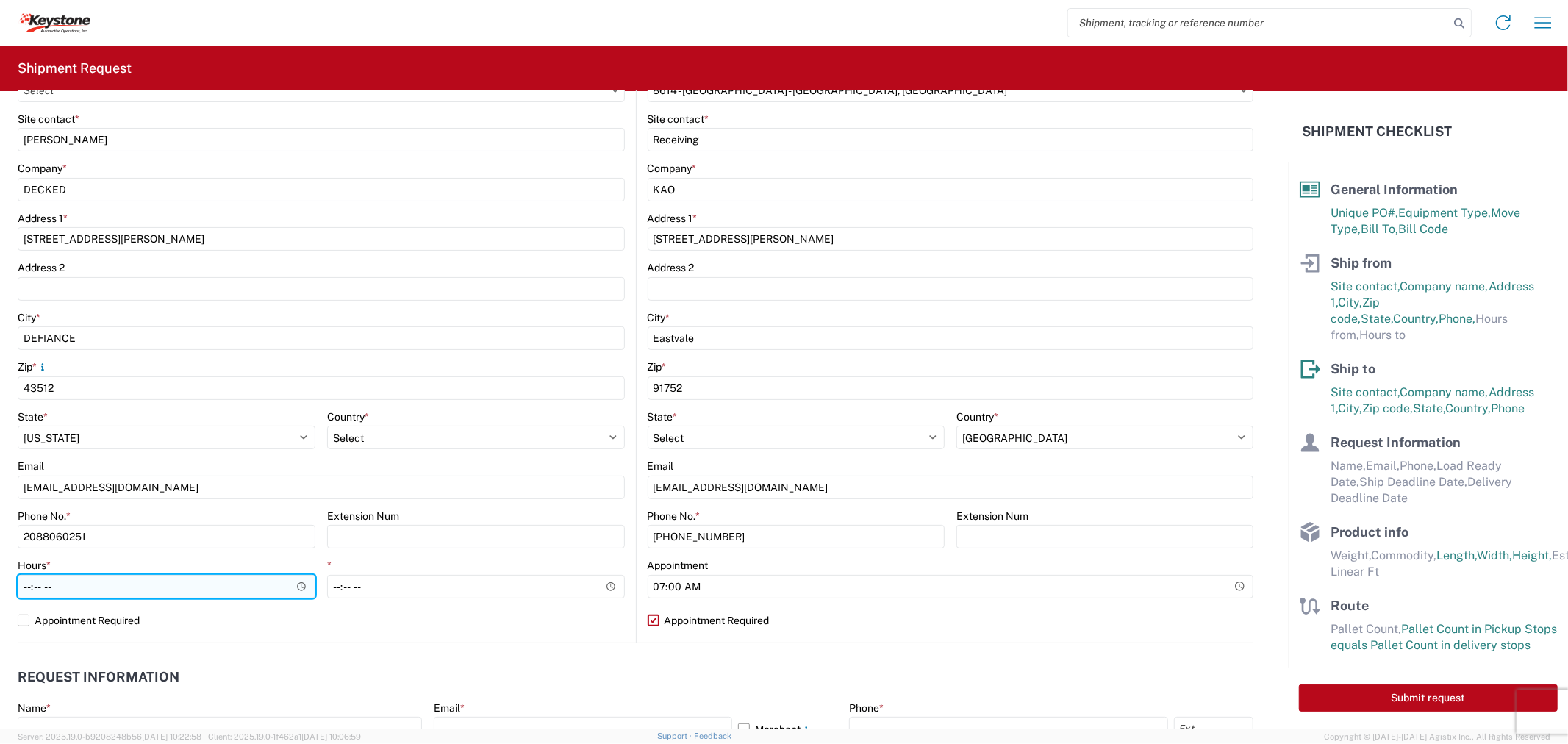
click at [24, 588] on input "Hours *" at bounding box center [166, 586] width 297 height 24
type input "07:00"
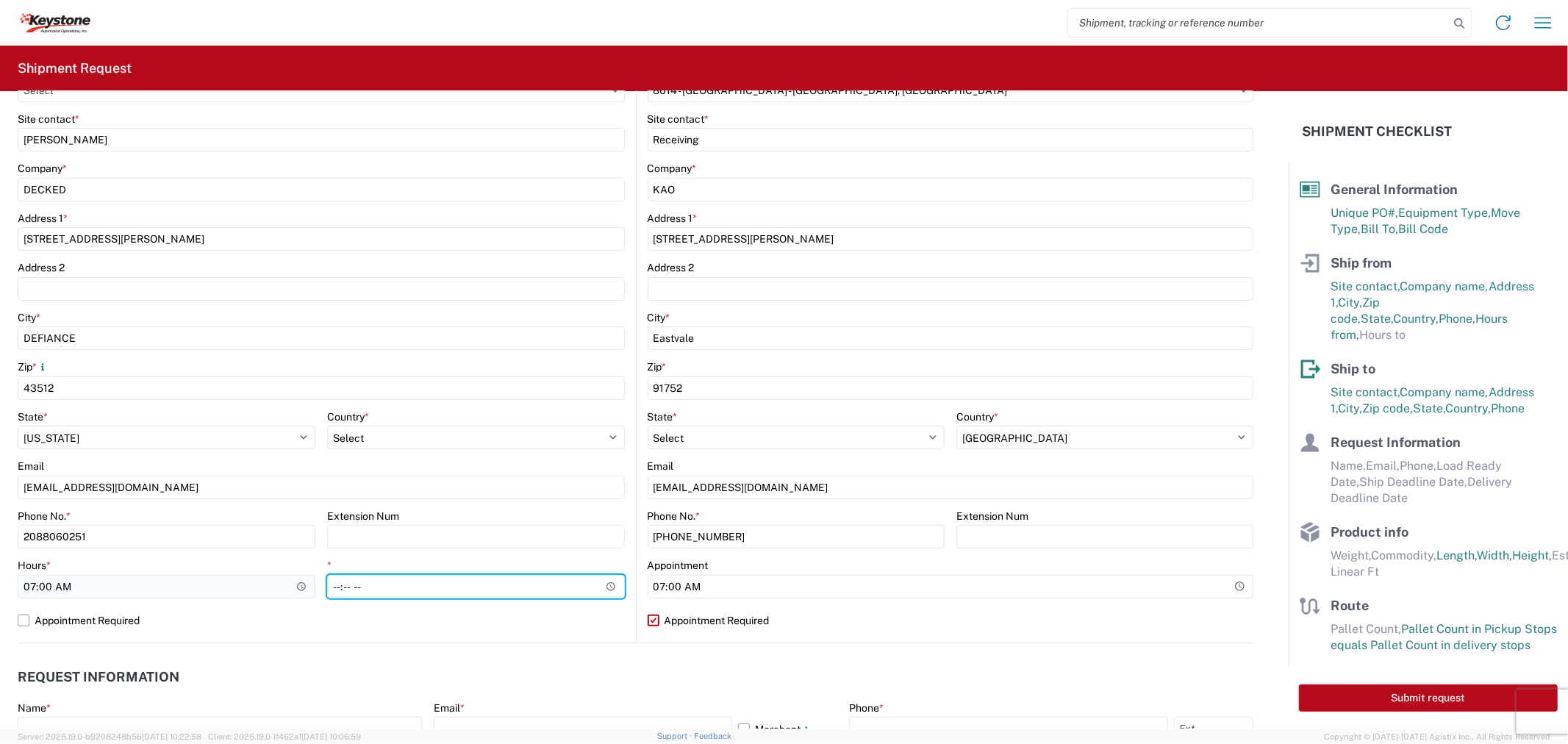
type input "15:30"
click at [165, 633] on div "Location Site contact * Ashley Company * DECKED Address 1 * 25401 Elliott Rd Ad…" at bounding box center [321, 352] width 607 height 580
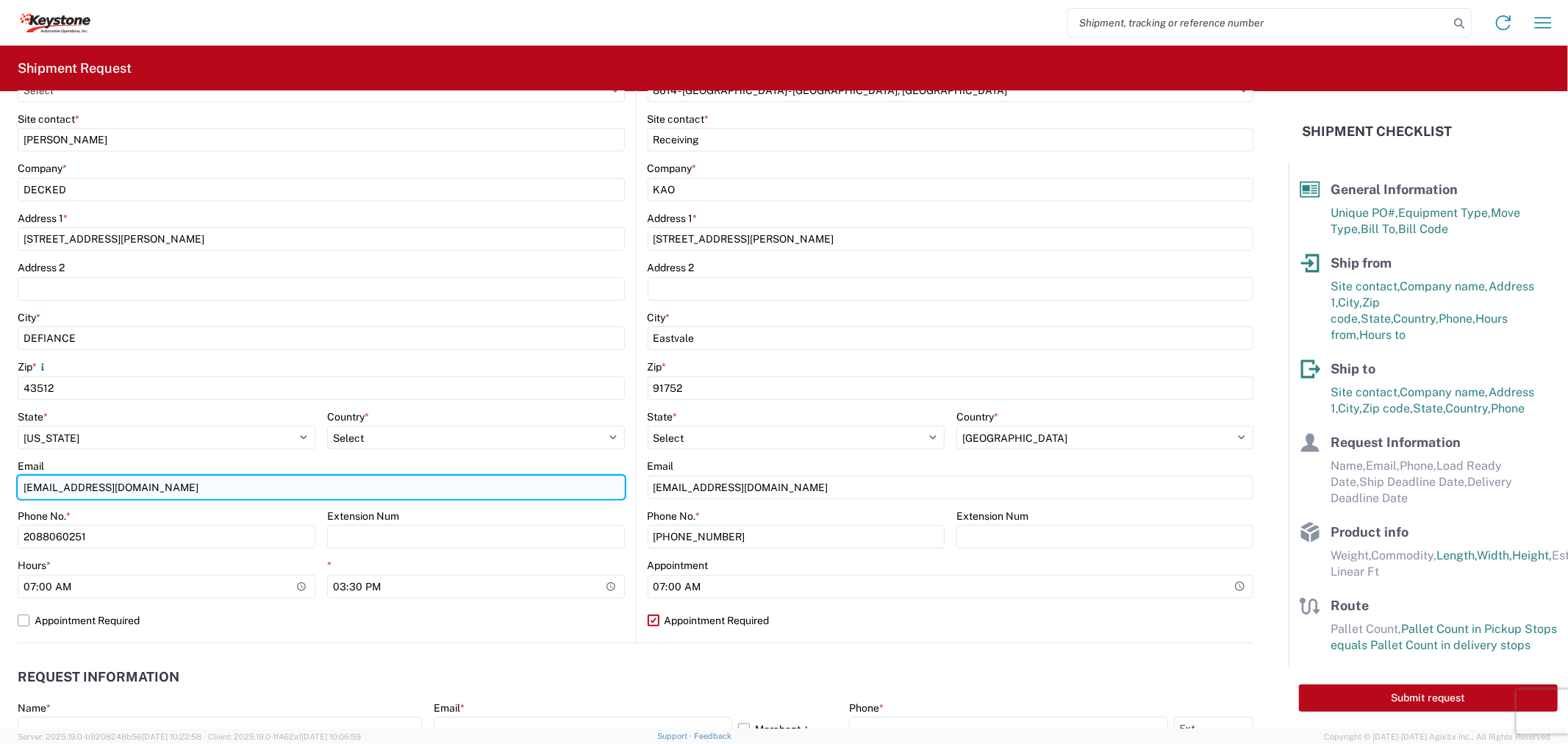
click at [105, 494] on input "keystone@decked.com" at bounding box center [321, 487] width 607 height 24
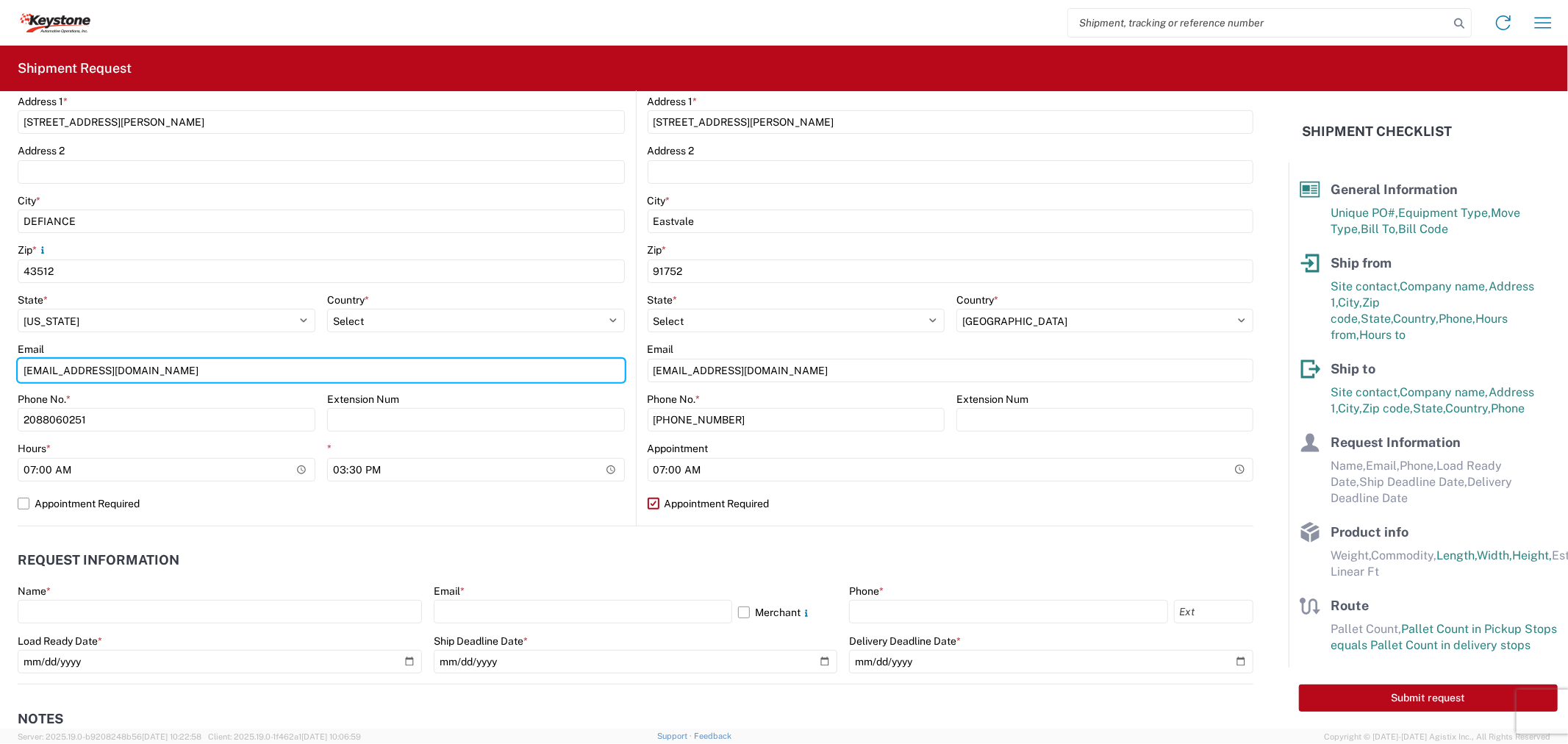
scroll to position [571, 0]
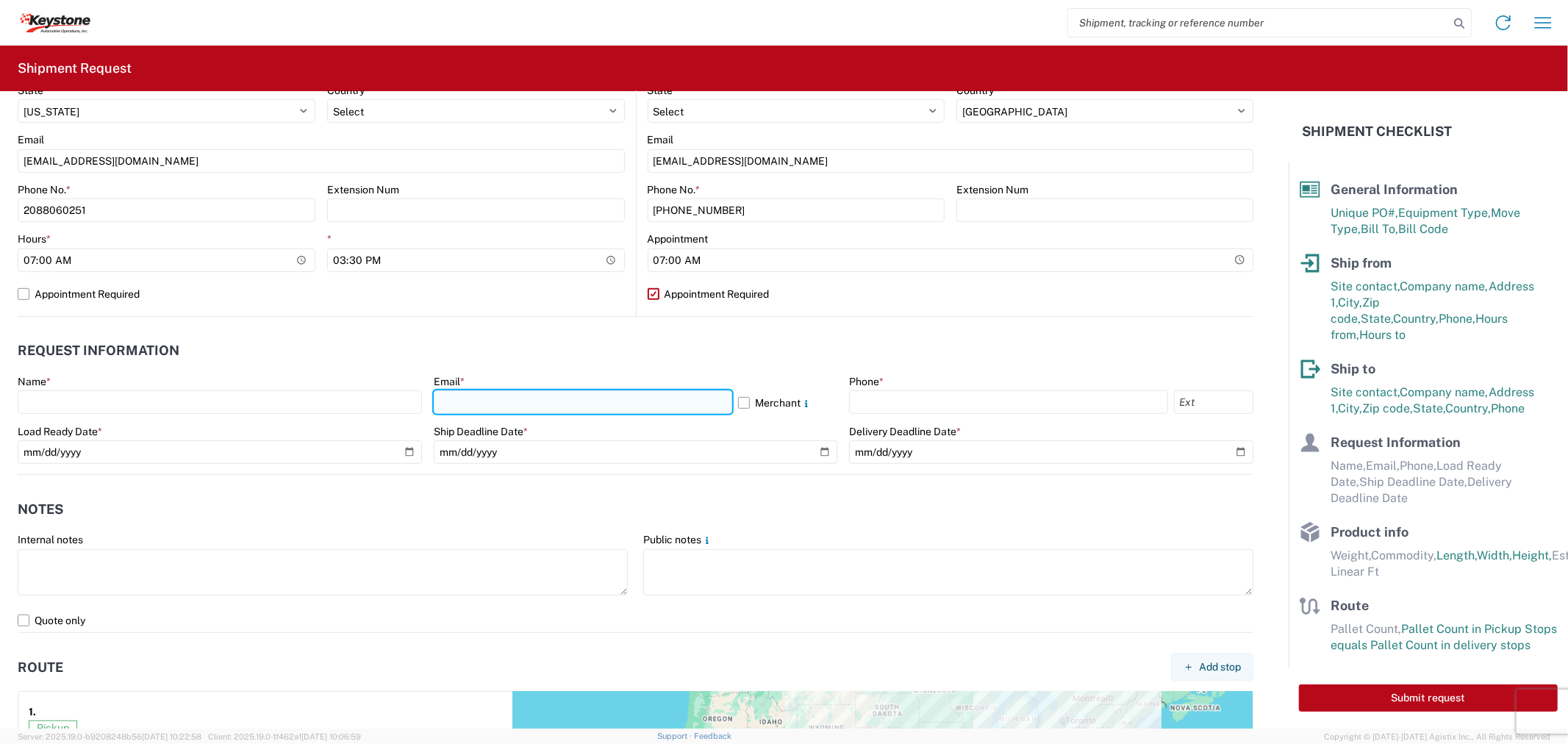
click at [513, 404] on input "text" at bounding box center [582, 402] width 298 height 24
paste input "keystone@decked.com"
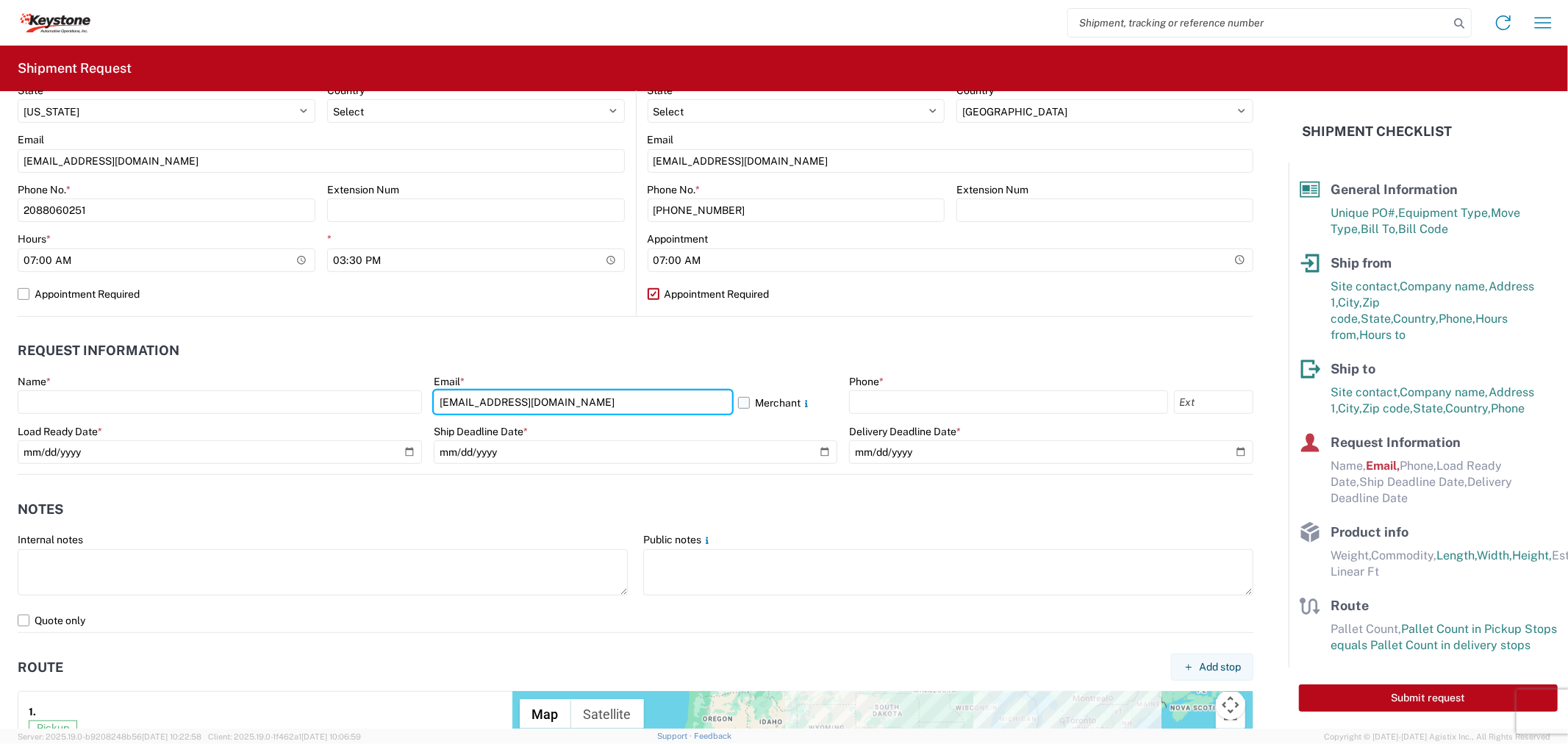
type input "keystone@decked.com"
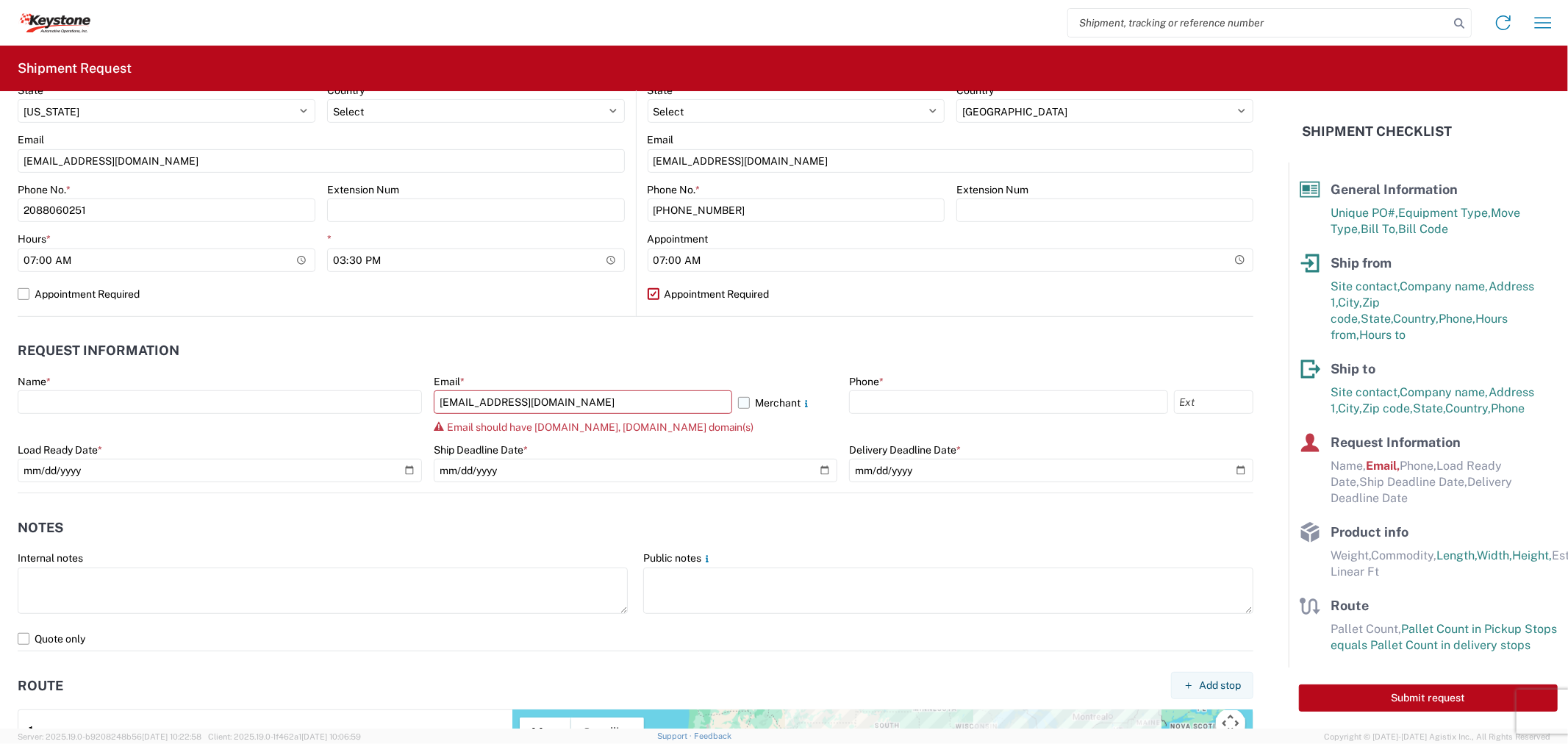
click at [738, 401] on label "Merchant" at bounding box center [787, 402] width 99 height 24
click at [0, 0] on input "Merchant" at bounding box center [0, 0] width 0 height 0
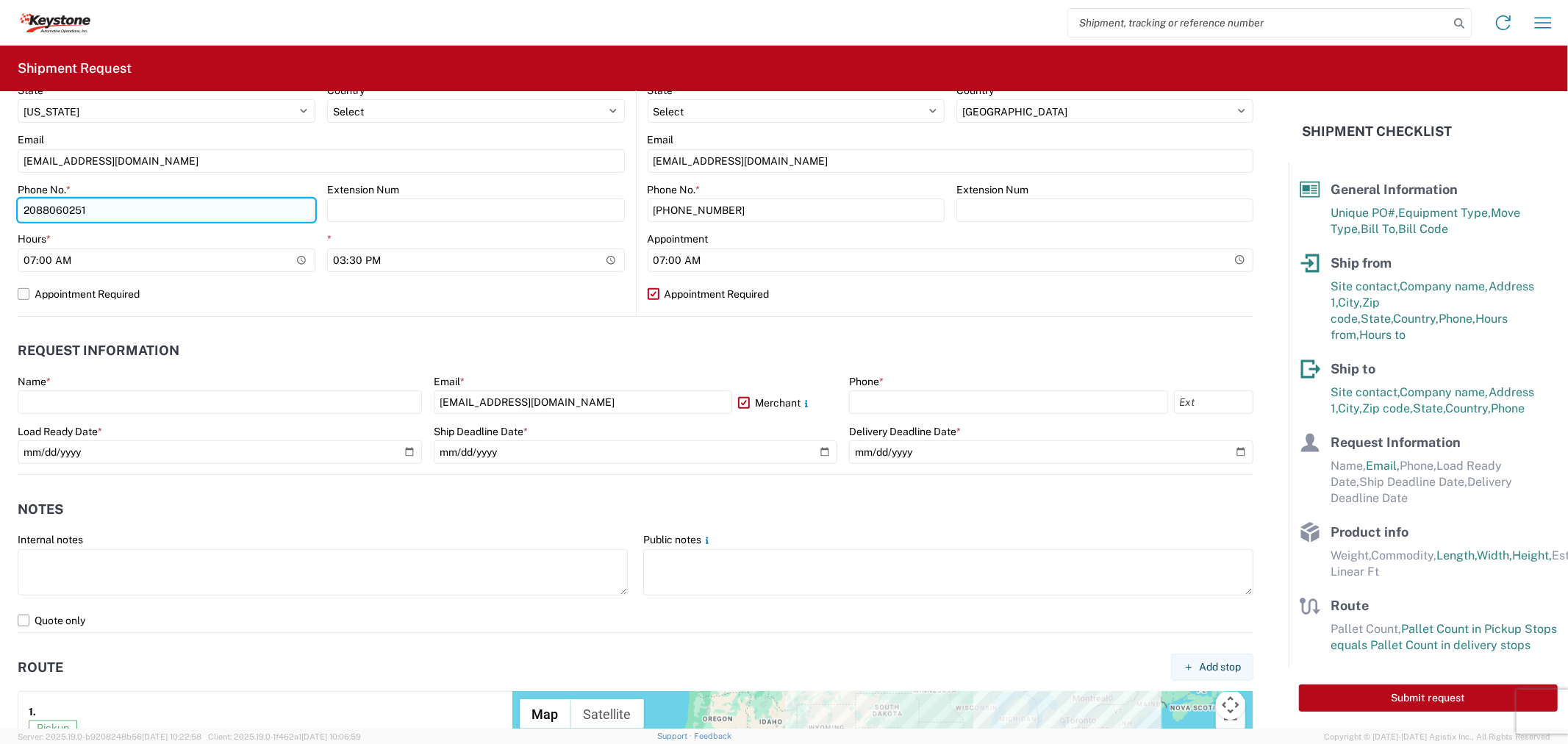
click at [115, 211] on input "2088060251" at bounding box center [166, 210] width 297 height 24
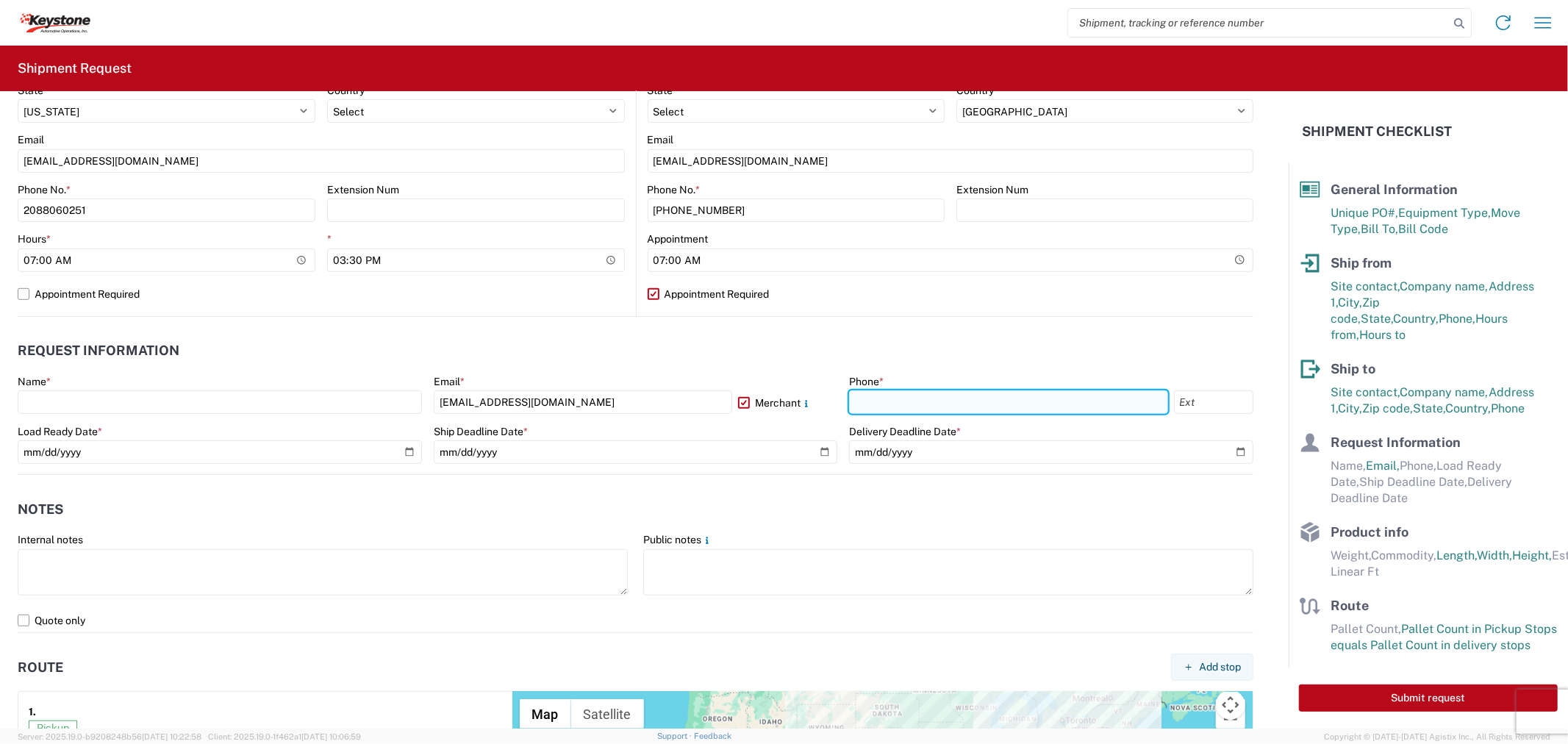
click at [860, 395] on input "text" at bounding box center [1008, 402] width 318 height 24
paste input "2088060251"
type input "2088060251"
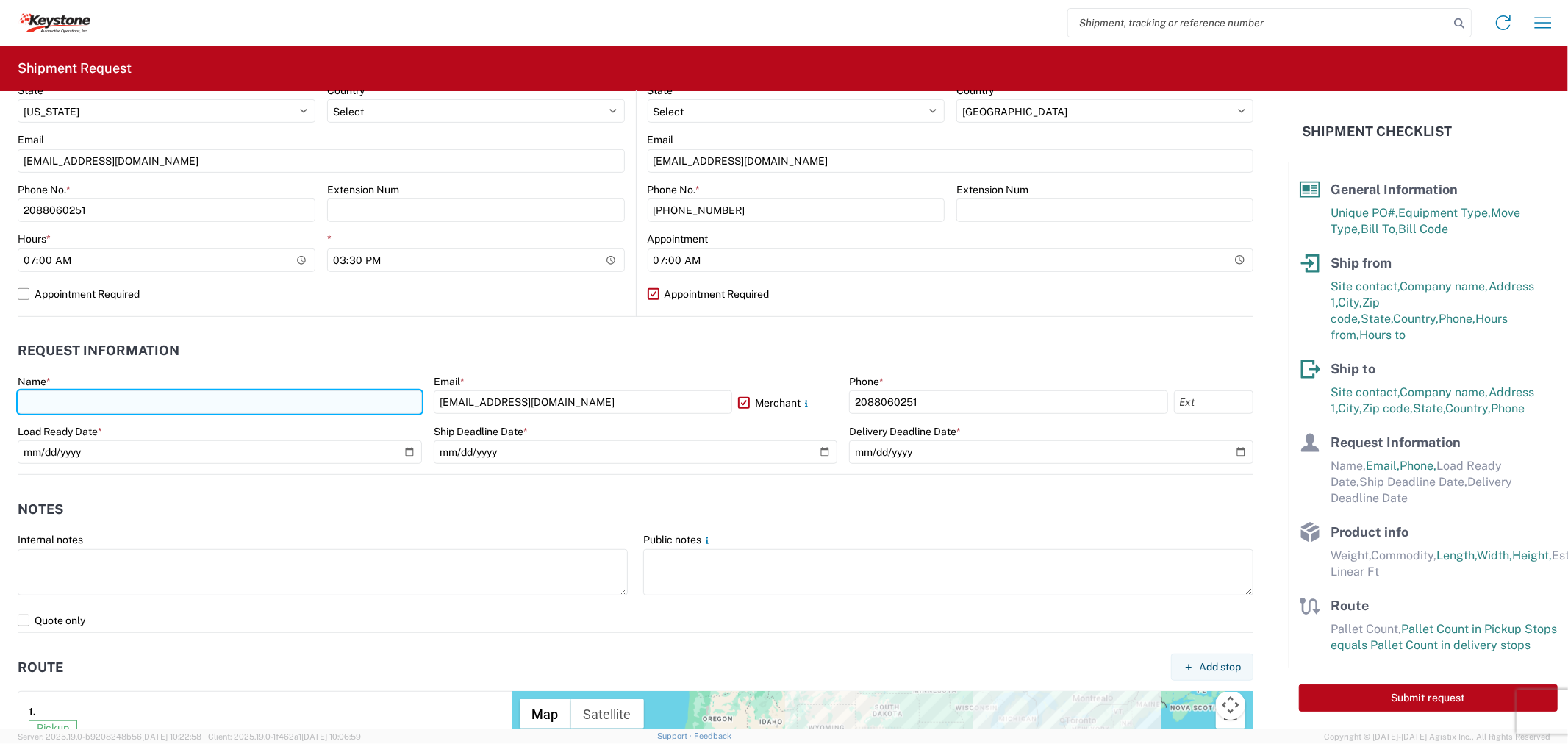
click at [240, 403] on input "text" at bounding box center [219, 402] width 404 height 24
type input "Syd Hafer"
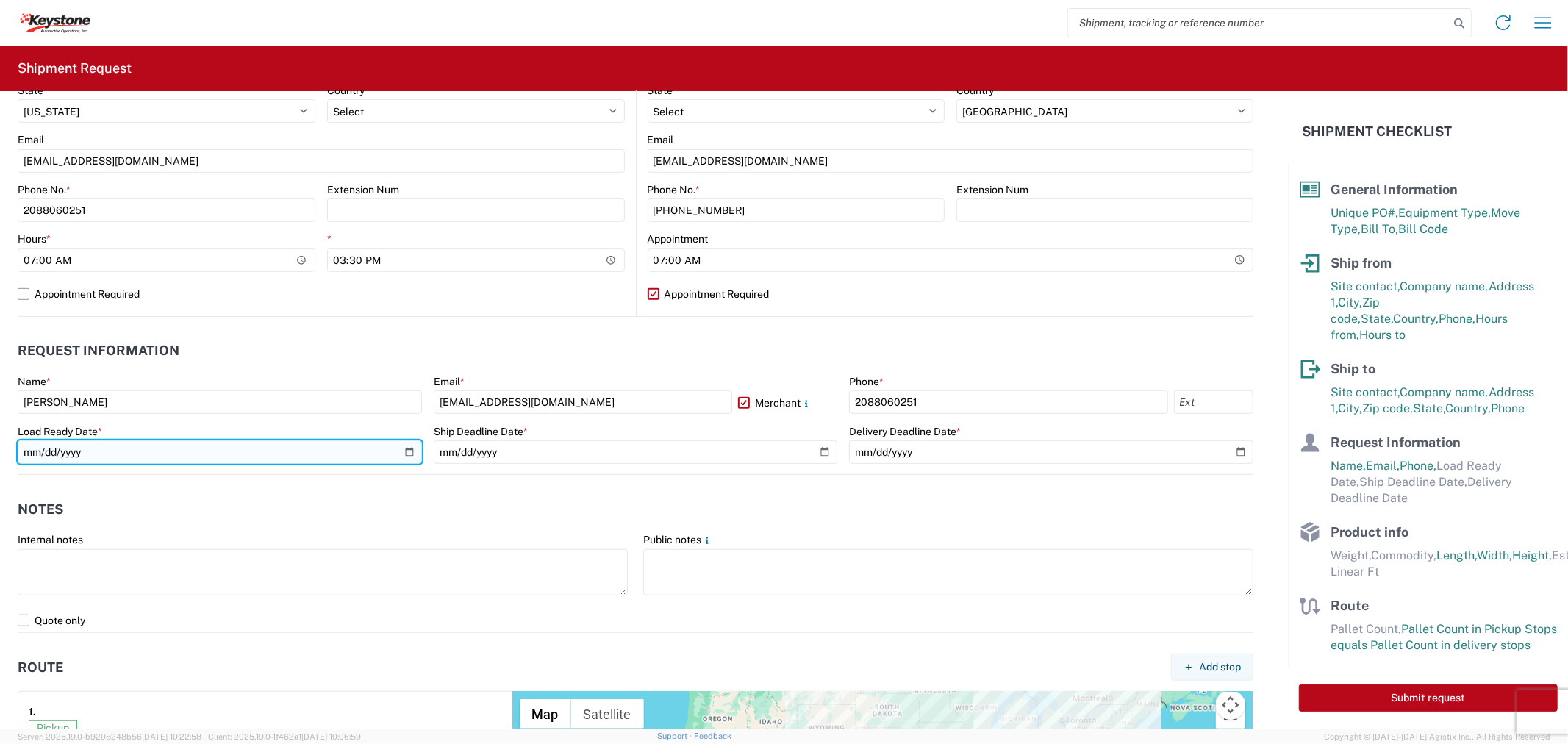
click at [402, 449] on input "date" at bounding box center [219, 452] width 404 height 24
type input "2025-09-23"
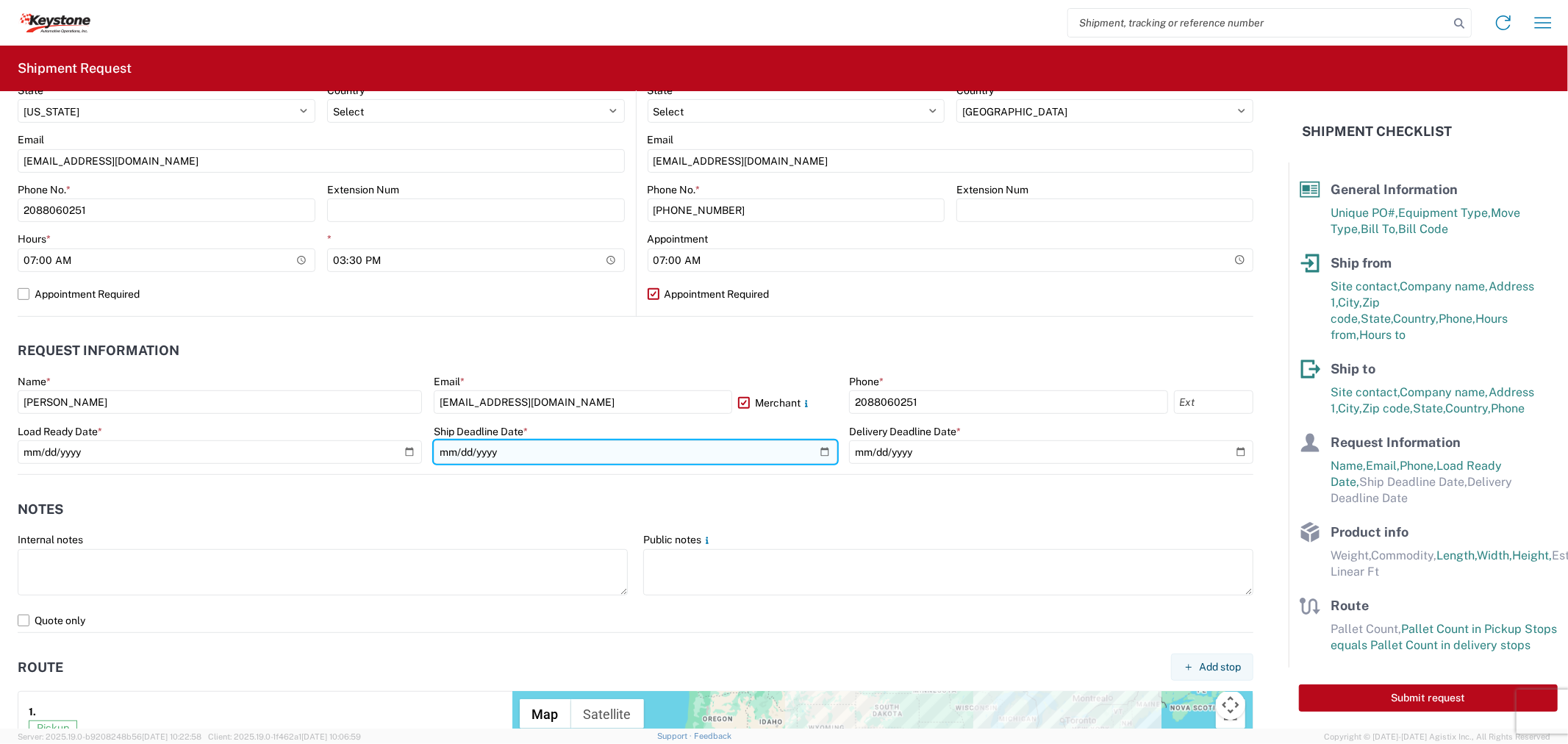
click at [814, 451] on input "date" at bounding box center [635, 452] width 404 height 24
type input "2025-09-23"
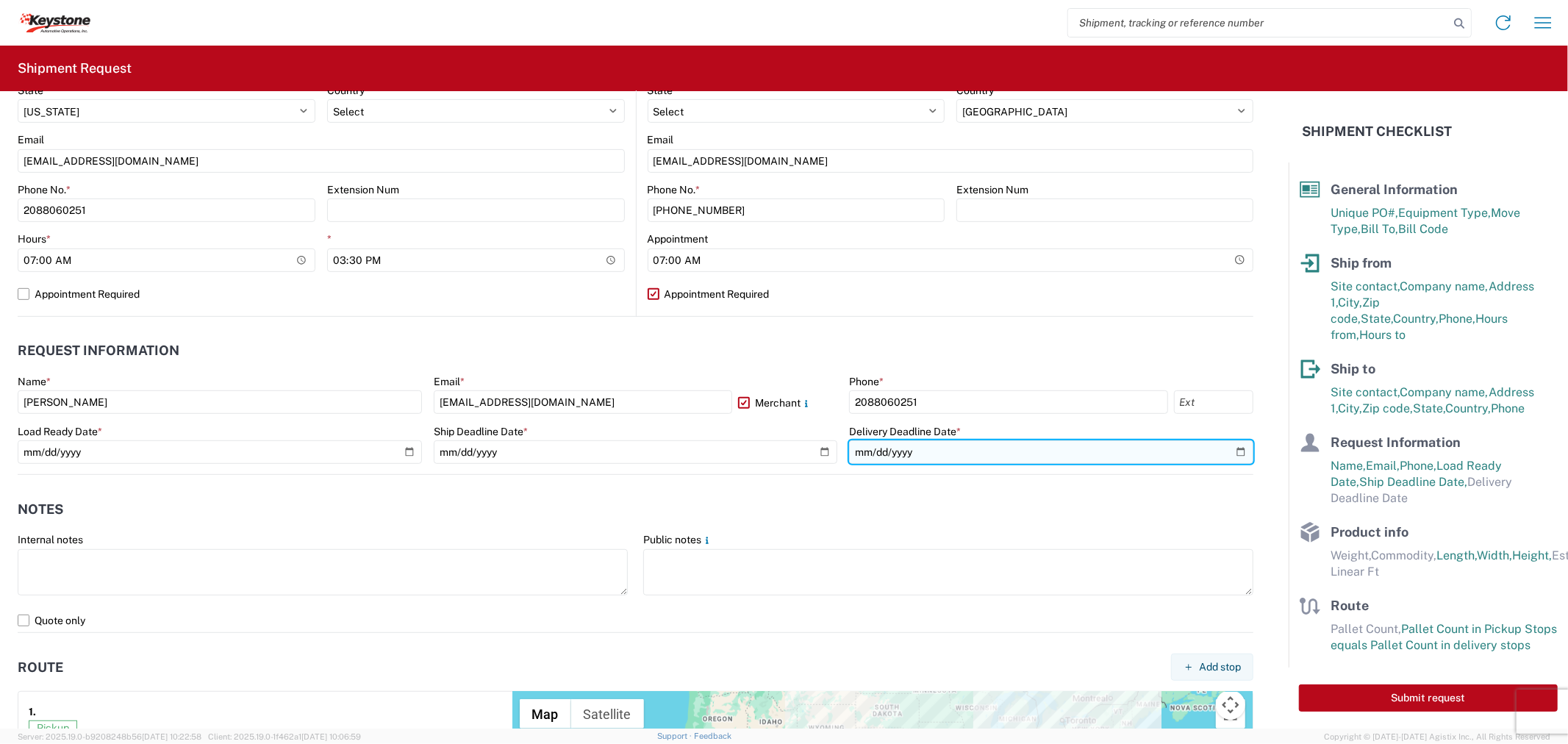
click at [1228, 452] on input "date" at bounding box center [1051, 452] width 404 height 24
type input "2025-09-30"
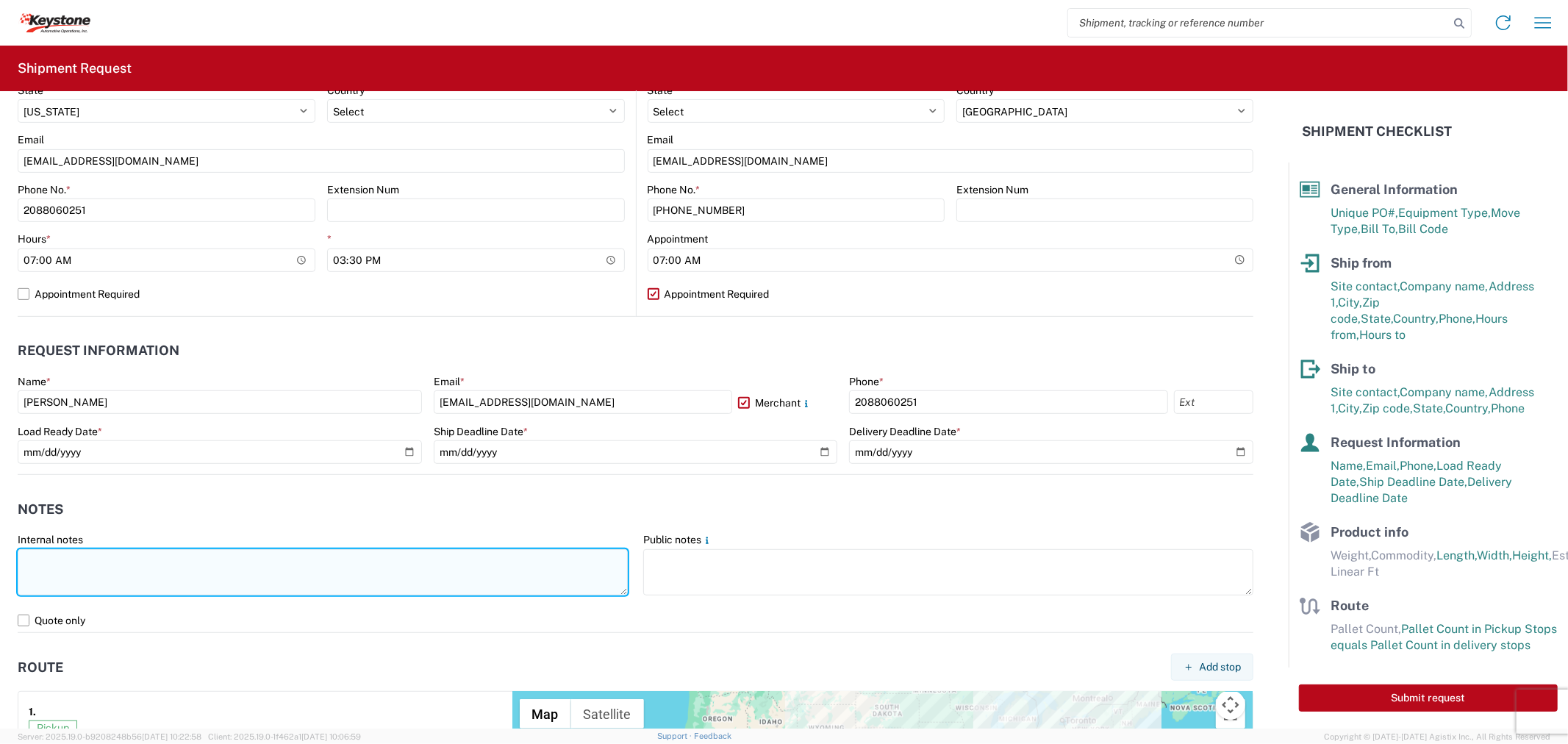
click at [202, 576] on textarea at bounding box center [323, 572] width 610 height 46
click at [194, 569] on textarea "851852 10 pallets will stack in two units -" at bounding box center [323, 572] width 610 height 46
click at [61, 586] on textarea "851852 10 pallets will stack in two units - 8 TF NO BOX TRUCKS" at bounding box center [323, 572] width 610 height 46
paste textarea "Driver is required to provide and utilize LOAD STRAPS and/or LOAD BARS to secur…"
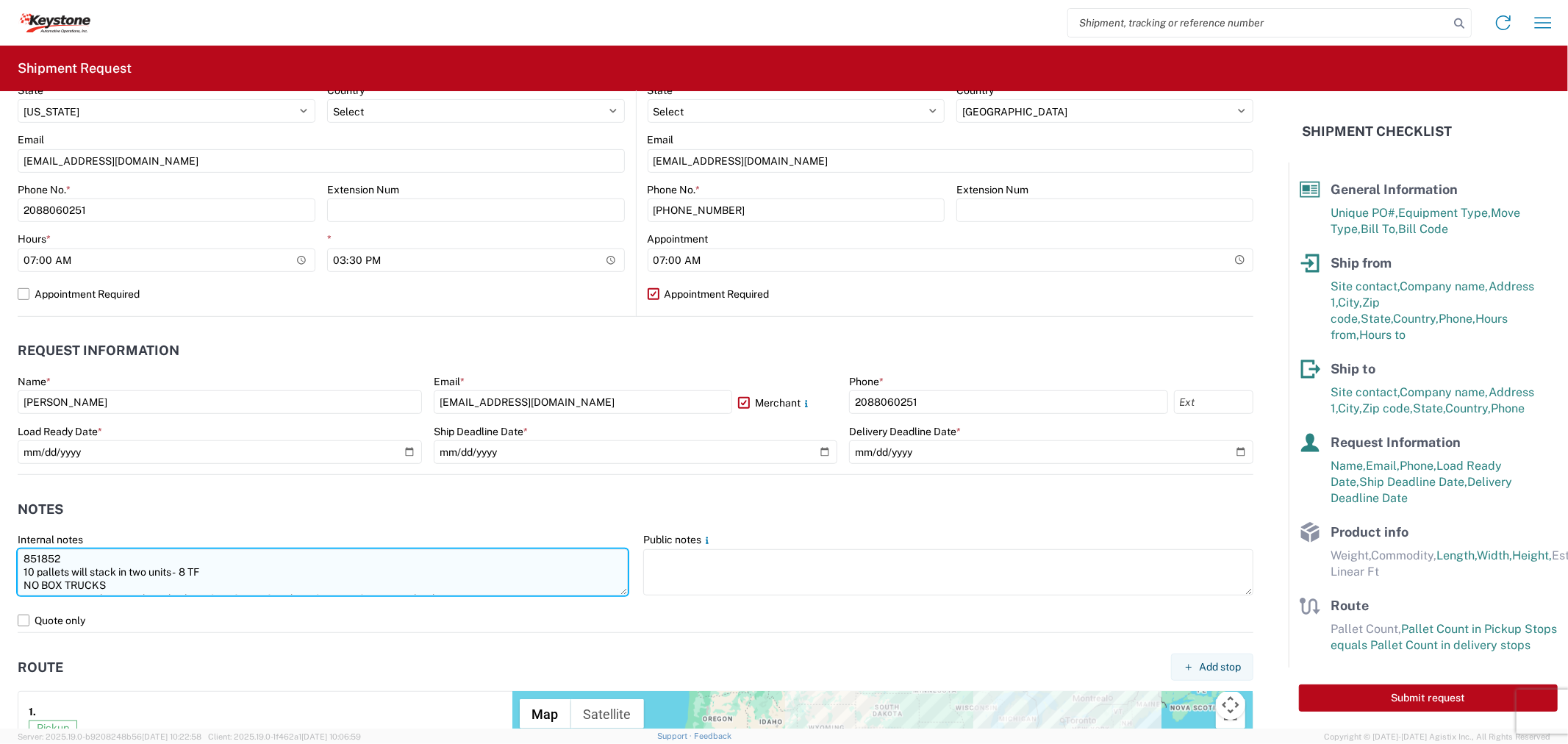
scroll to position [12, 0]
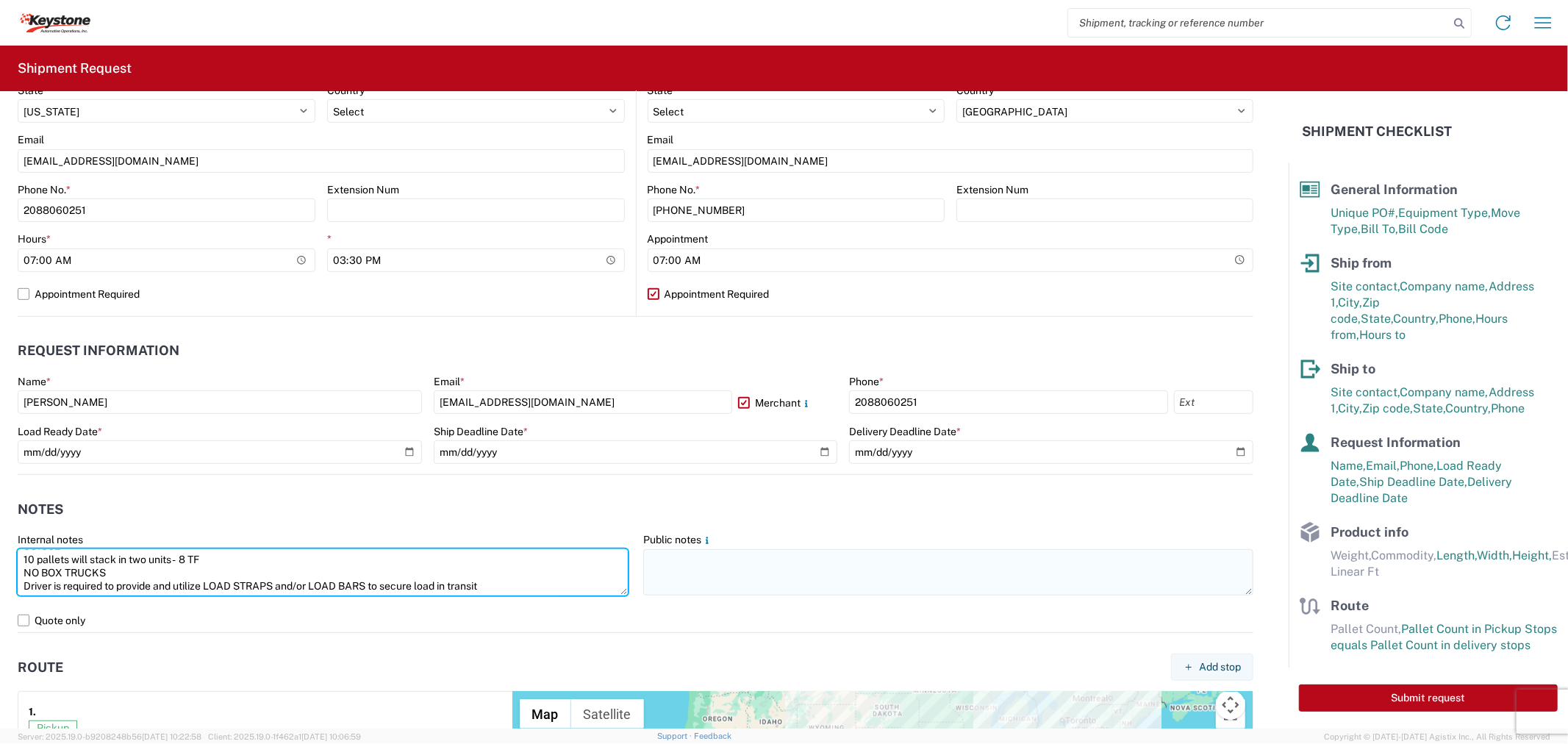
type textarea "851852 10 pallets will stack in two units - 8 TF NO BOX TRUCKS Driver is requir…"
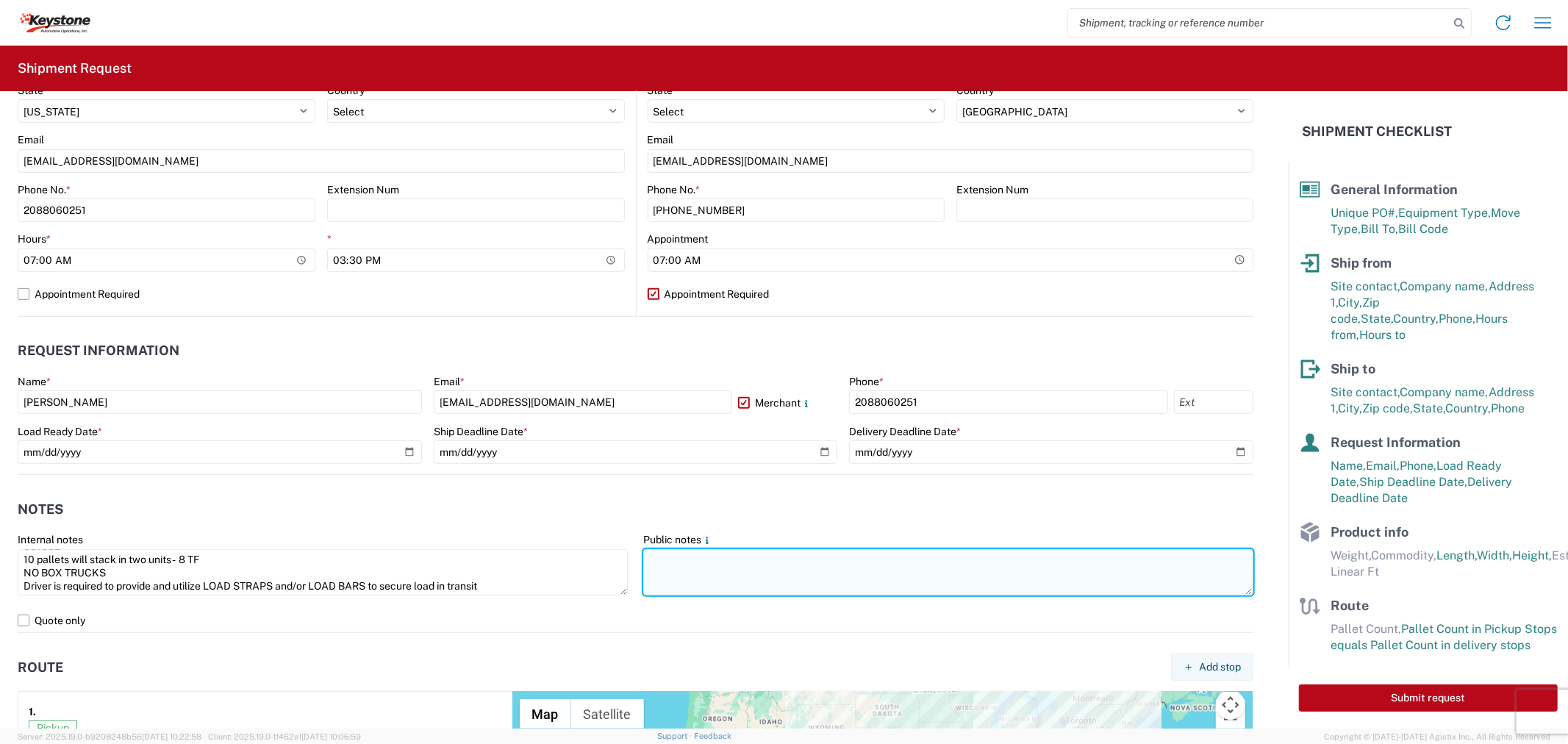
click at [662, 570] on textarea at bounding box center [948, 572] width 610 height 46
paste textarea "851852 10 pallets will stack in two units - 8 TF NO BOX TRUCKS Driver is requir…"
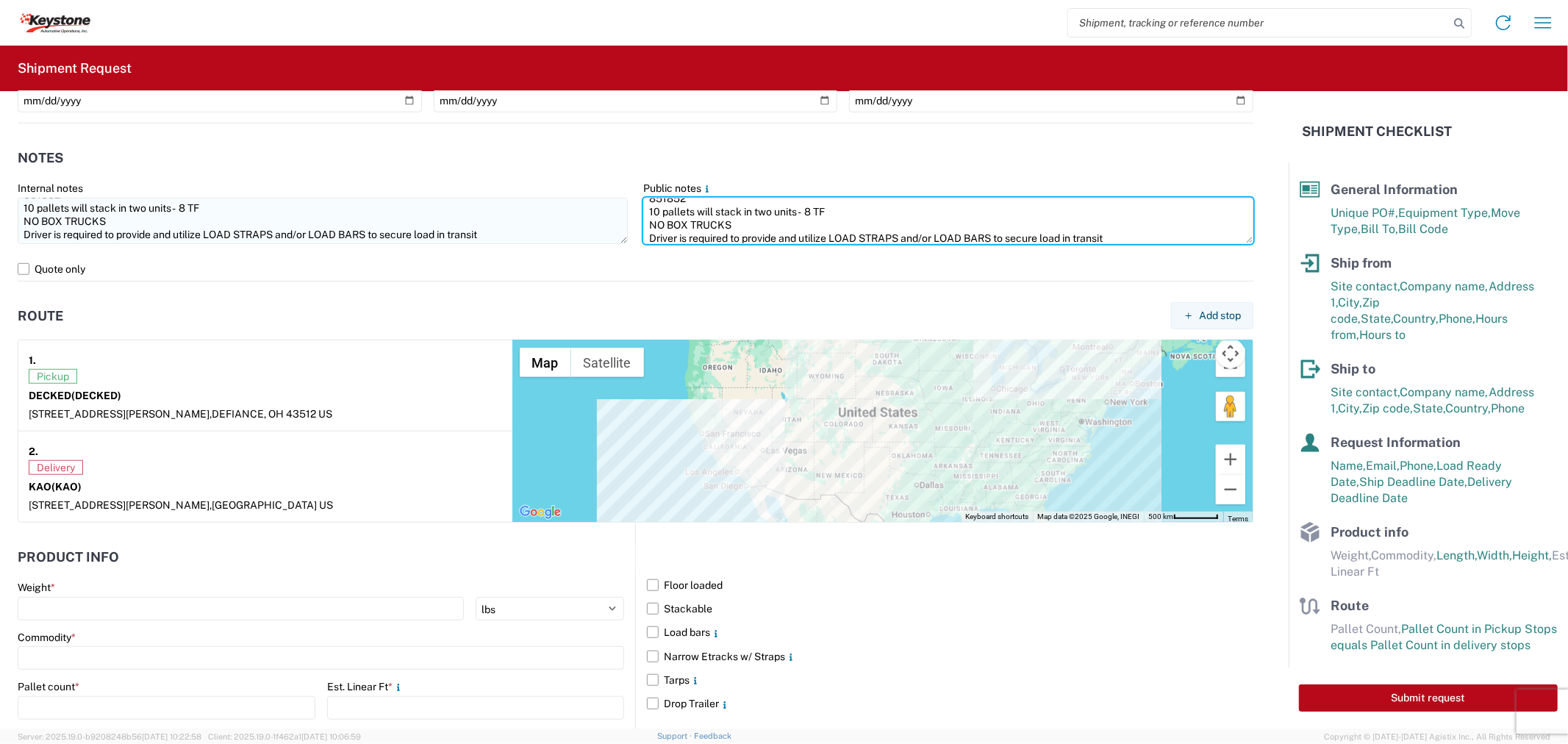
scroll to position [1127, 0]
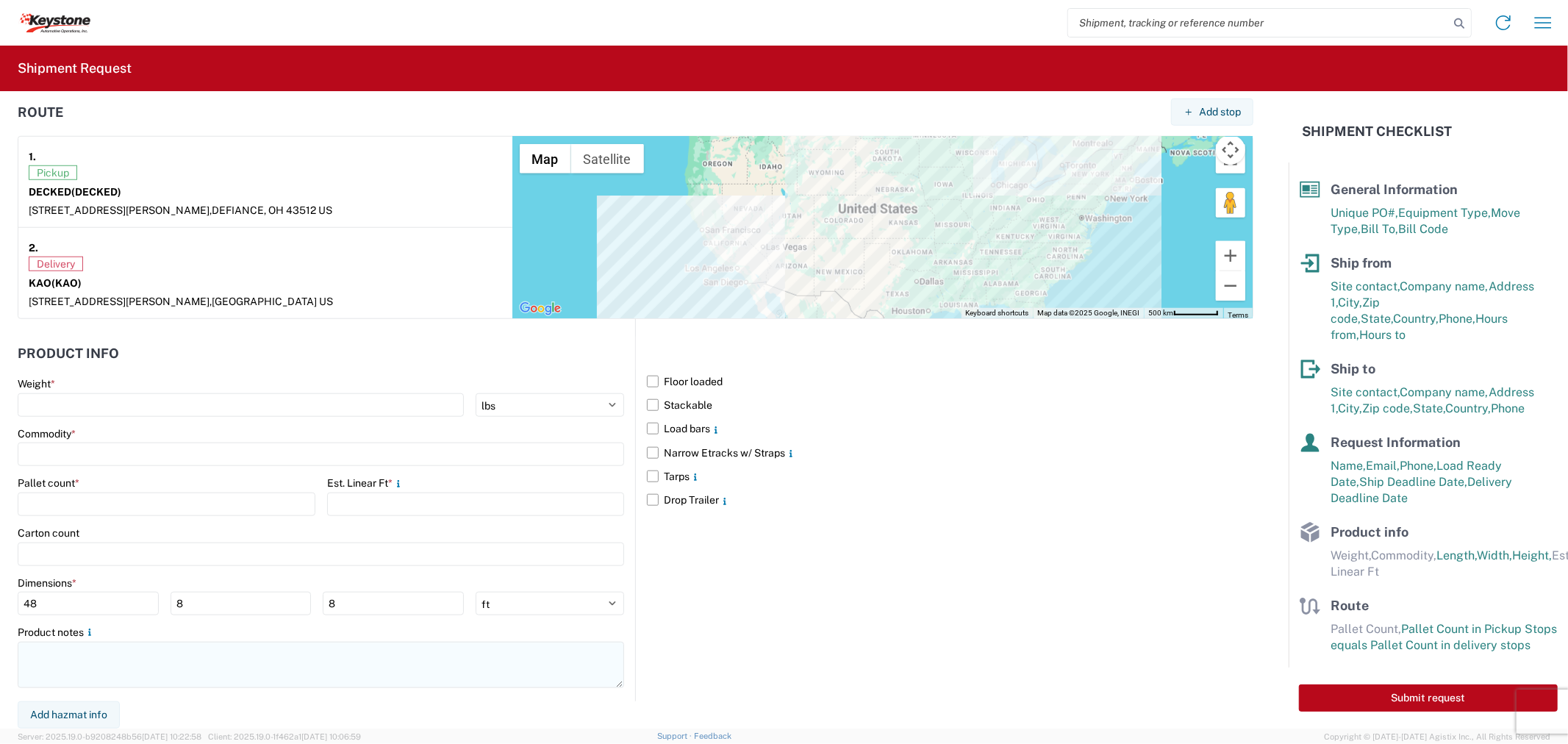
type textarea "851852 10 pallets will stack in two units - 8 TF NO BOX TRUCKS Driver is requir…"
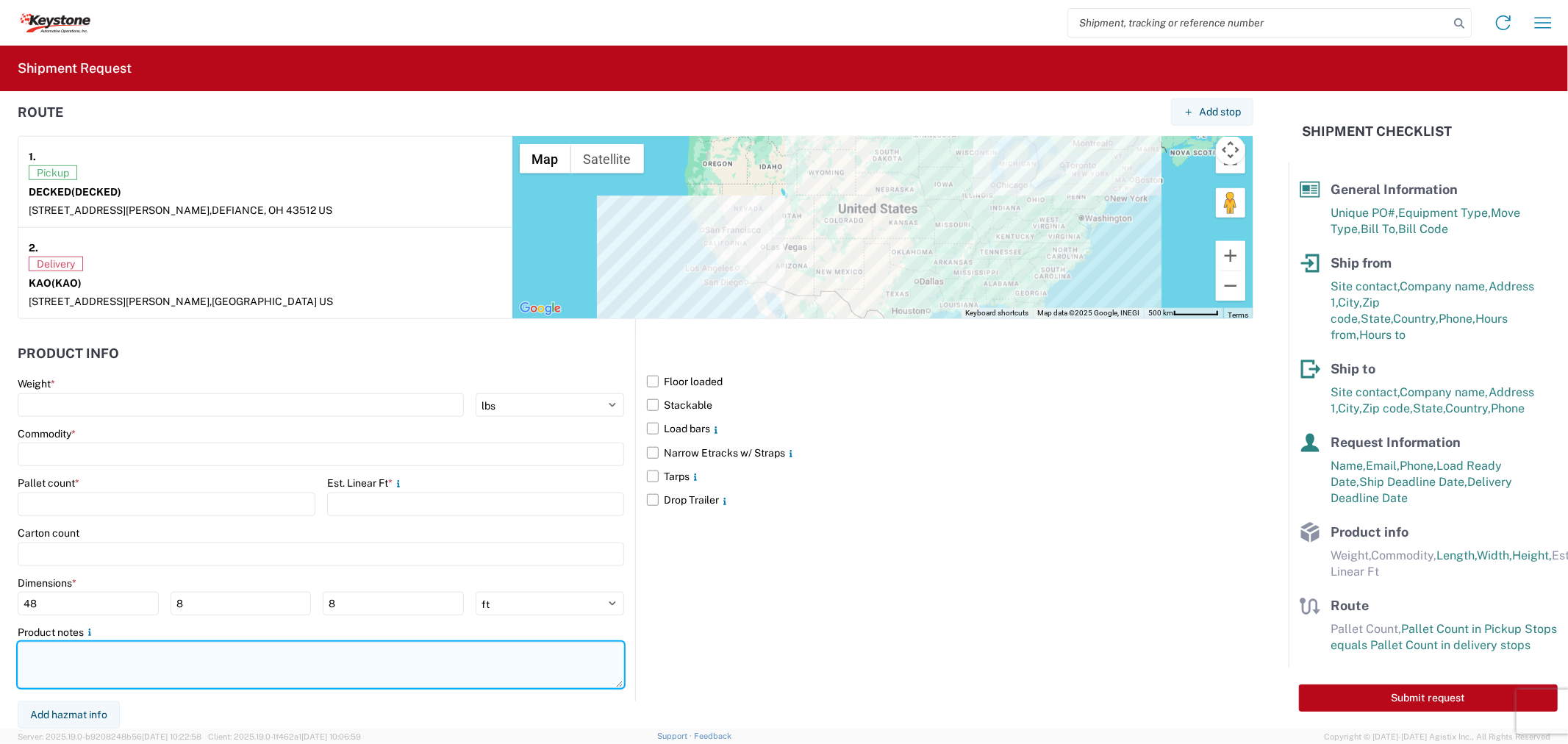
click at [103, 655] on textarea at bounding box center [320, 665] width 606 height 46
paste textarea "851852 10 pallets will stack in two units - 8 TF NO BOX TRUCKS Driver is requir…"
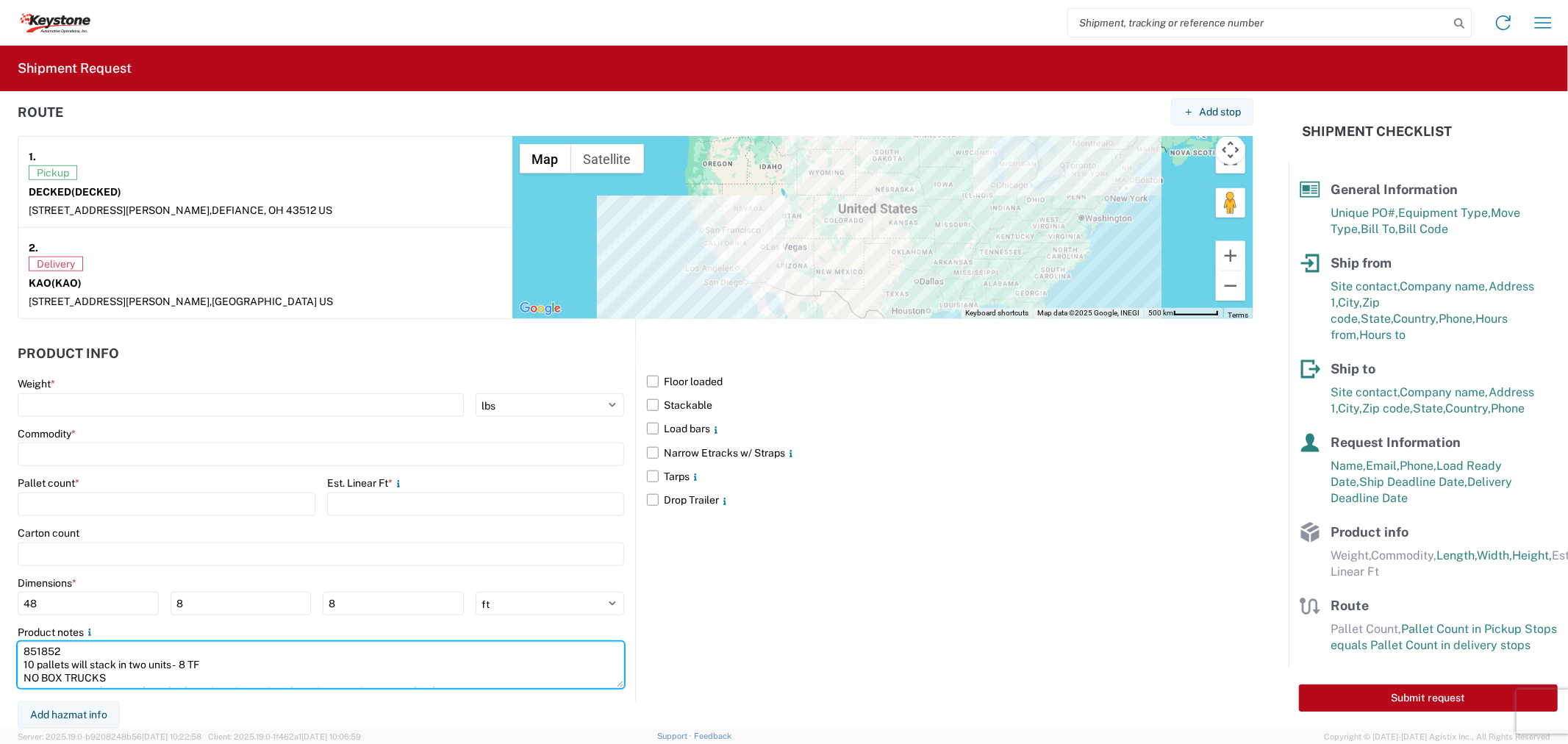
scroll to position [10, 0]
type textarea "851852 10 pallets will stack in two units - 8 TF NO BOX TRUCKS Driver is requir…"
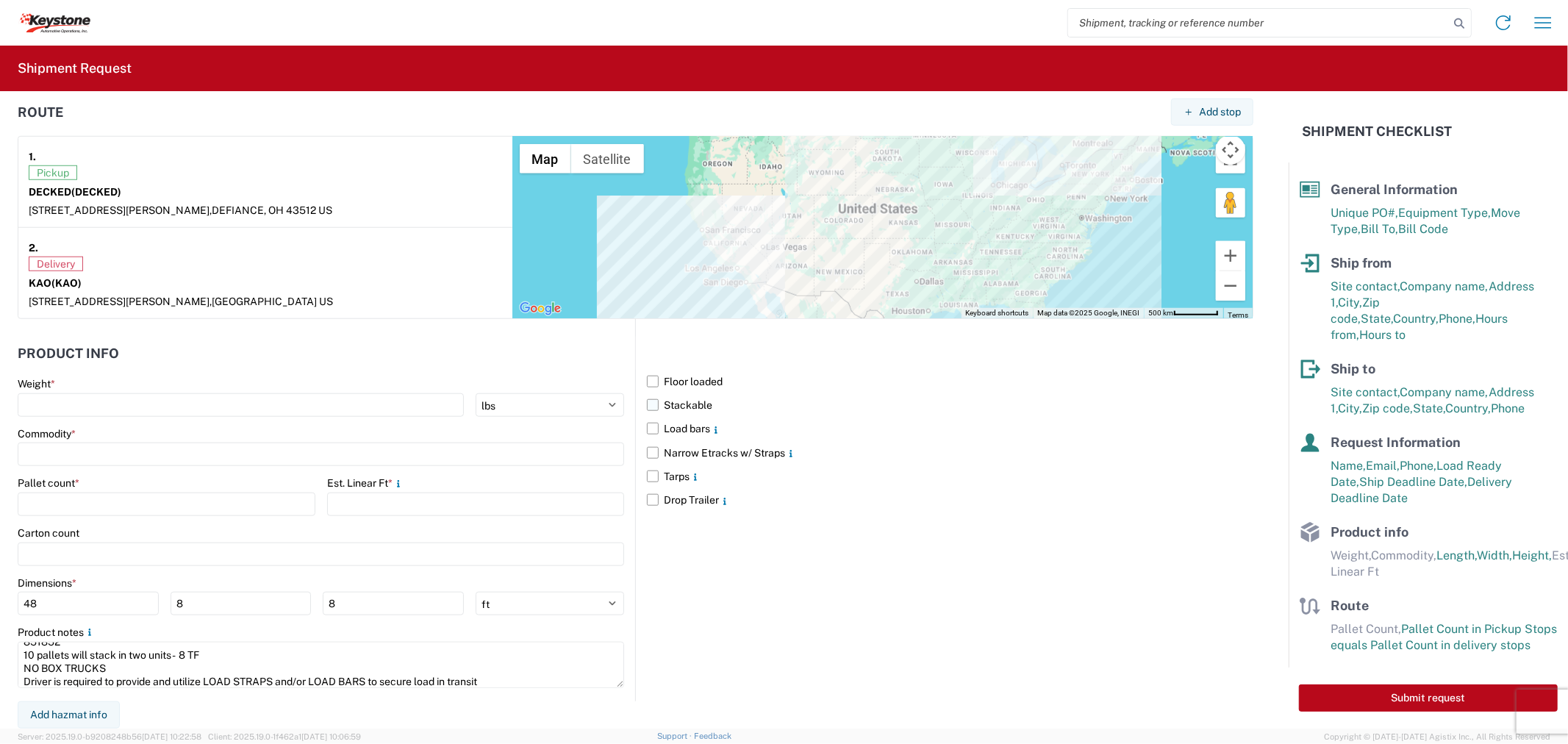
click at [652, 405] on label "Stackable" at bounding box center [950, 404] width 606 height 24
click at [0, 0] on input "Stackable" at bounding box center [0, 0] width 0 height 0
click at [647, 426] on label "Load bars" at bounding box center [950, 428] width 606 height 24
click at [0, 0] on input "Load bars" at bounding box center [0, 0] width 0 height 0
click at [389, 501] on input "number" at bounding box center [475, 504] width 297 height 24
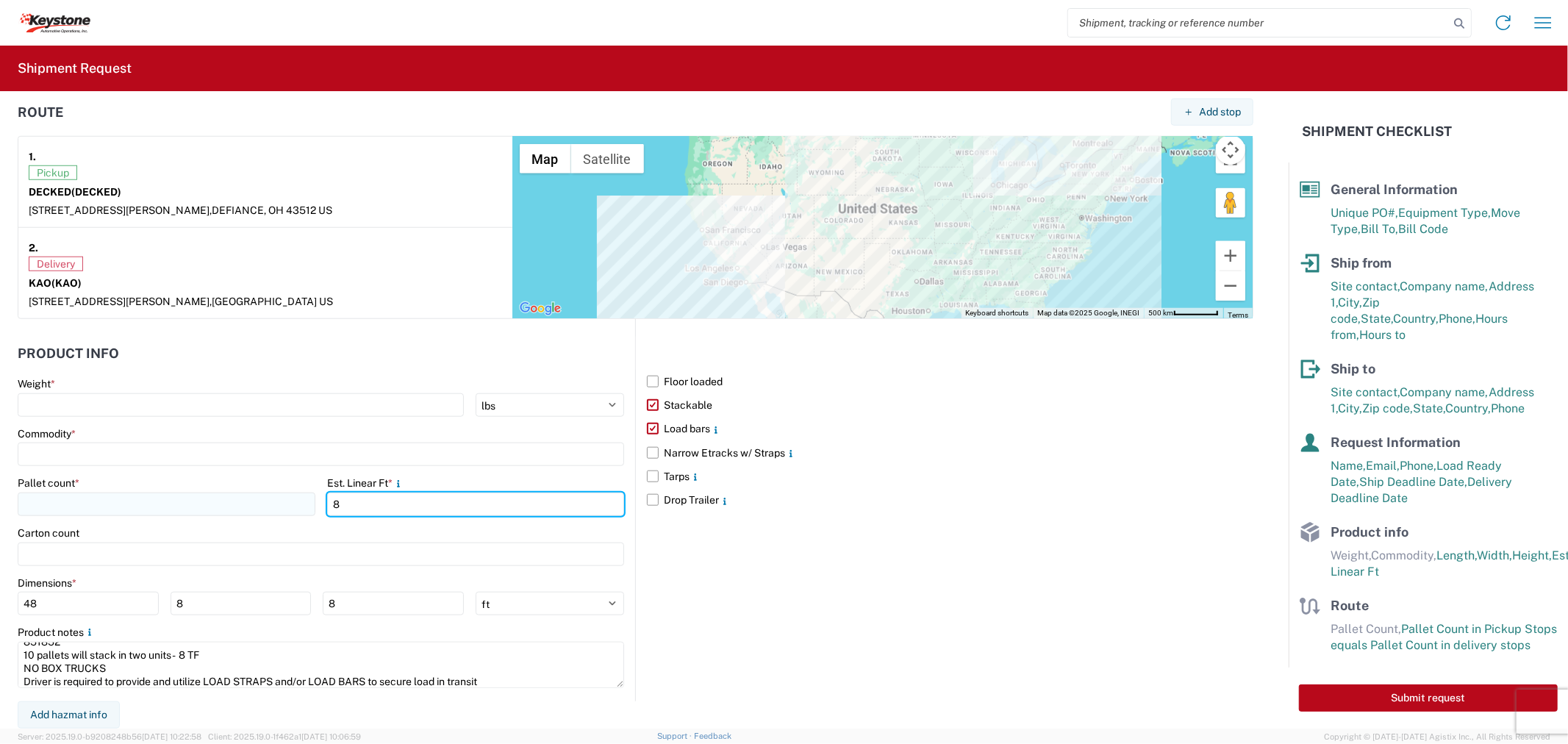
type input "8"
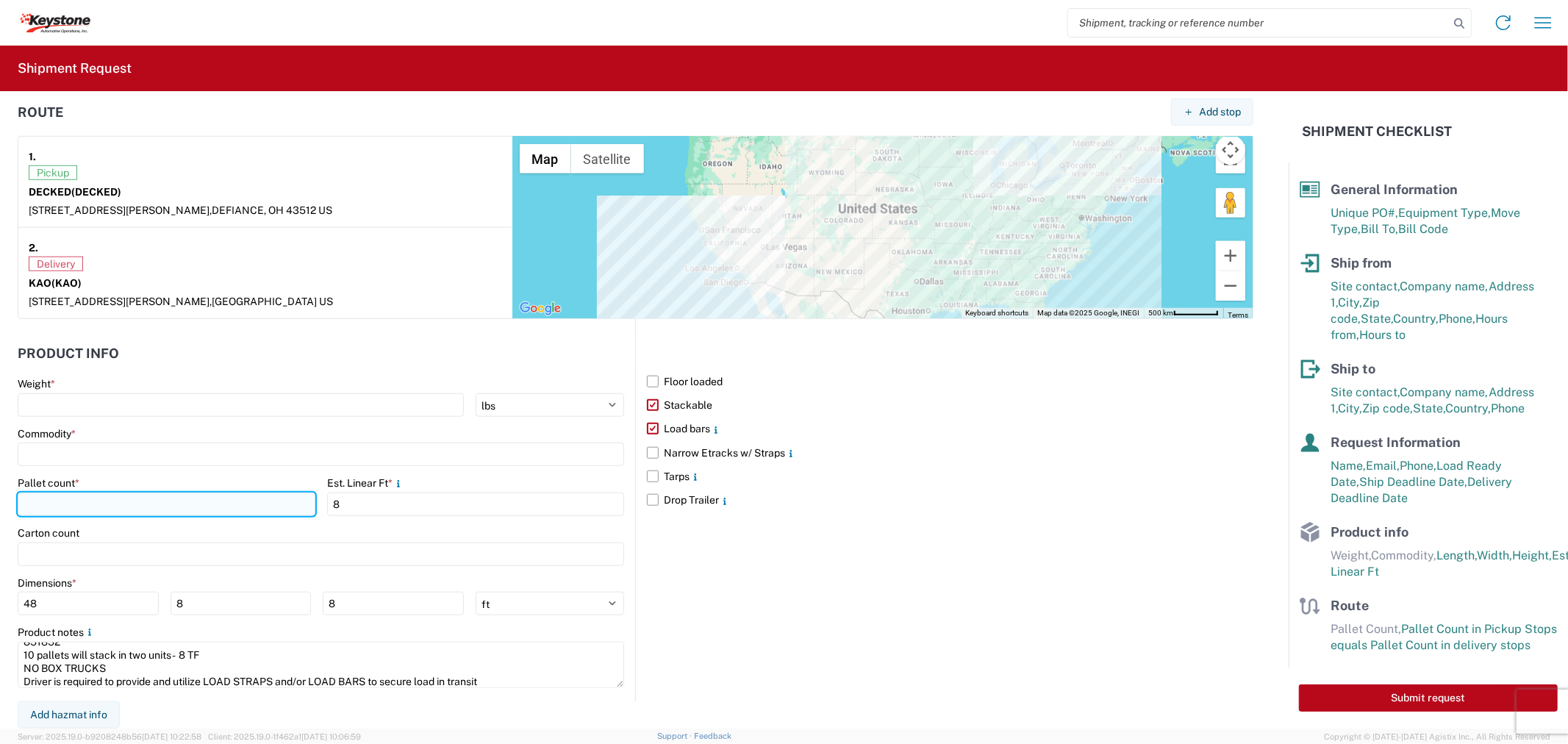
click at [261, 503] on input "number" at bounding box center [166, 504] width 297 height 24
type input "10"
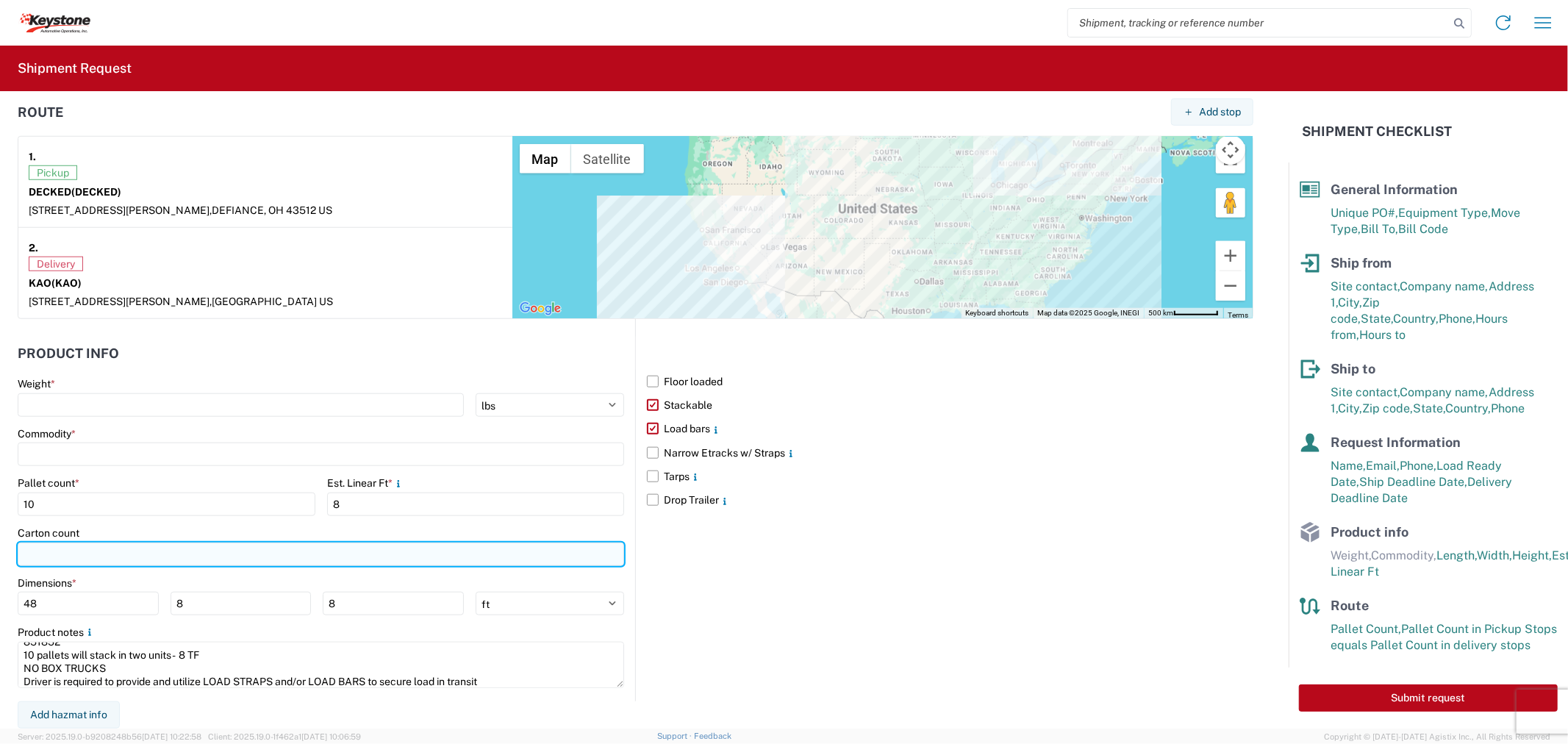
click at [215, 554] on input "number" at bounding box center [320, 554] width 606 height 24
type input "10"
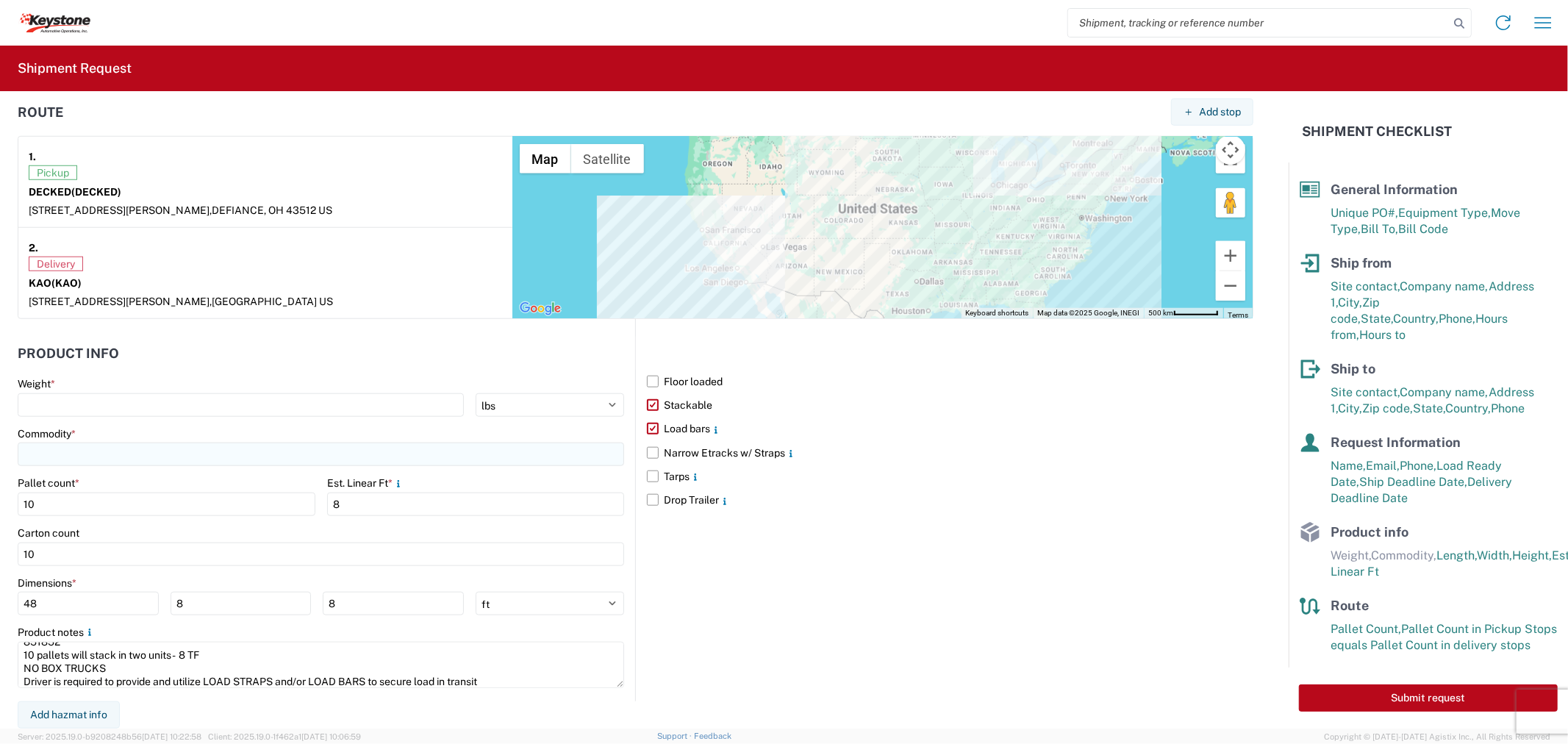
click at [111, 453] on input at bounding box center [320, 454] width 606 height 24
type input "gener"
click at [107, 522] on div "General Auto Parts (dry)" at bounding box center [149, 519] width 257 height 24
type input "General Auto Parts (dry)"
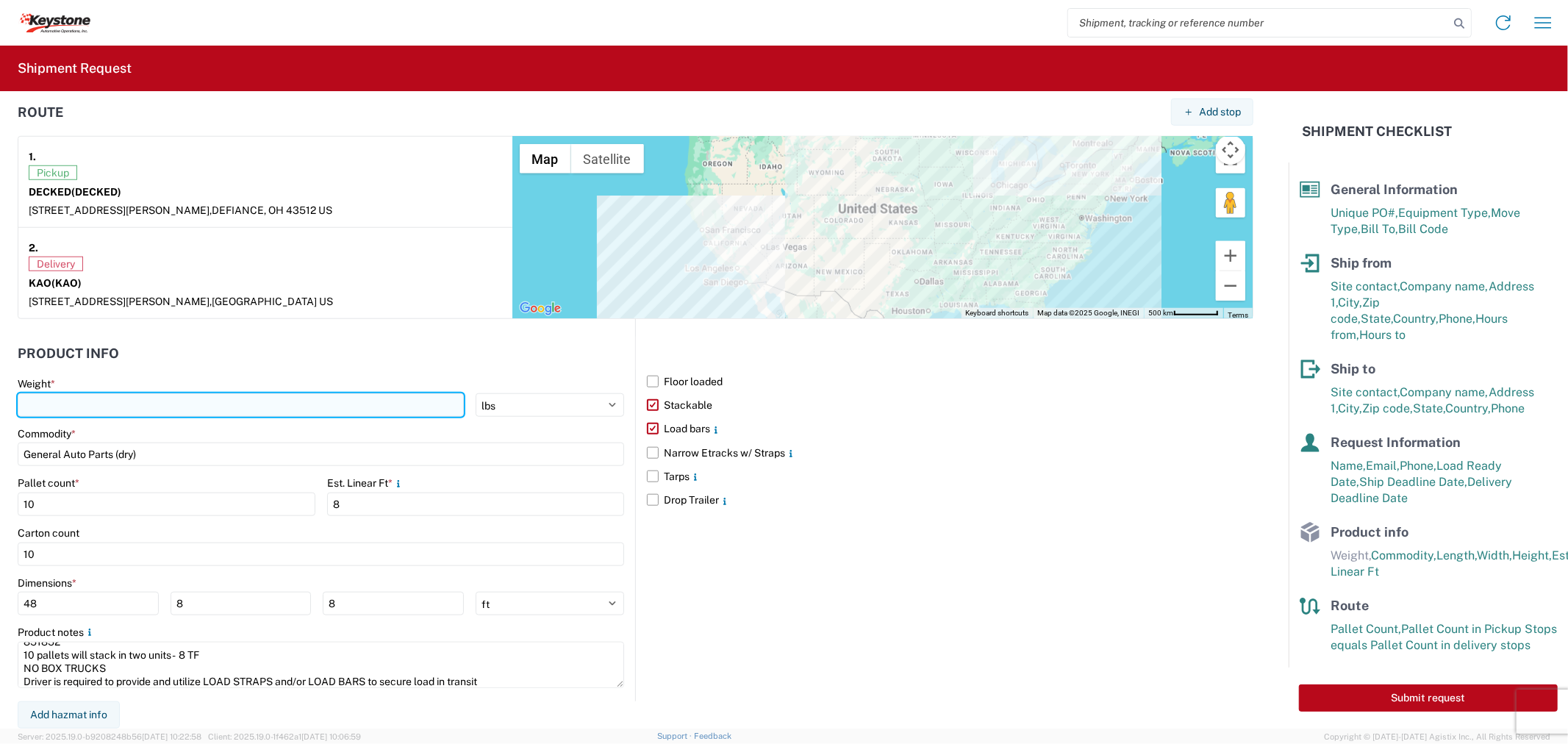
click at [262, 401] on input "number" at bounding box center [240, 404] width 446 height 24
paste input "1330"
type input "1330"
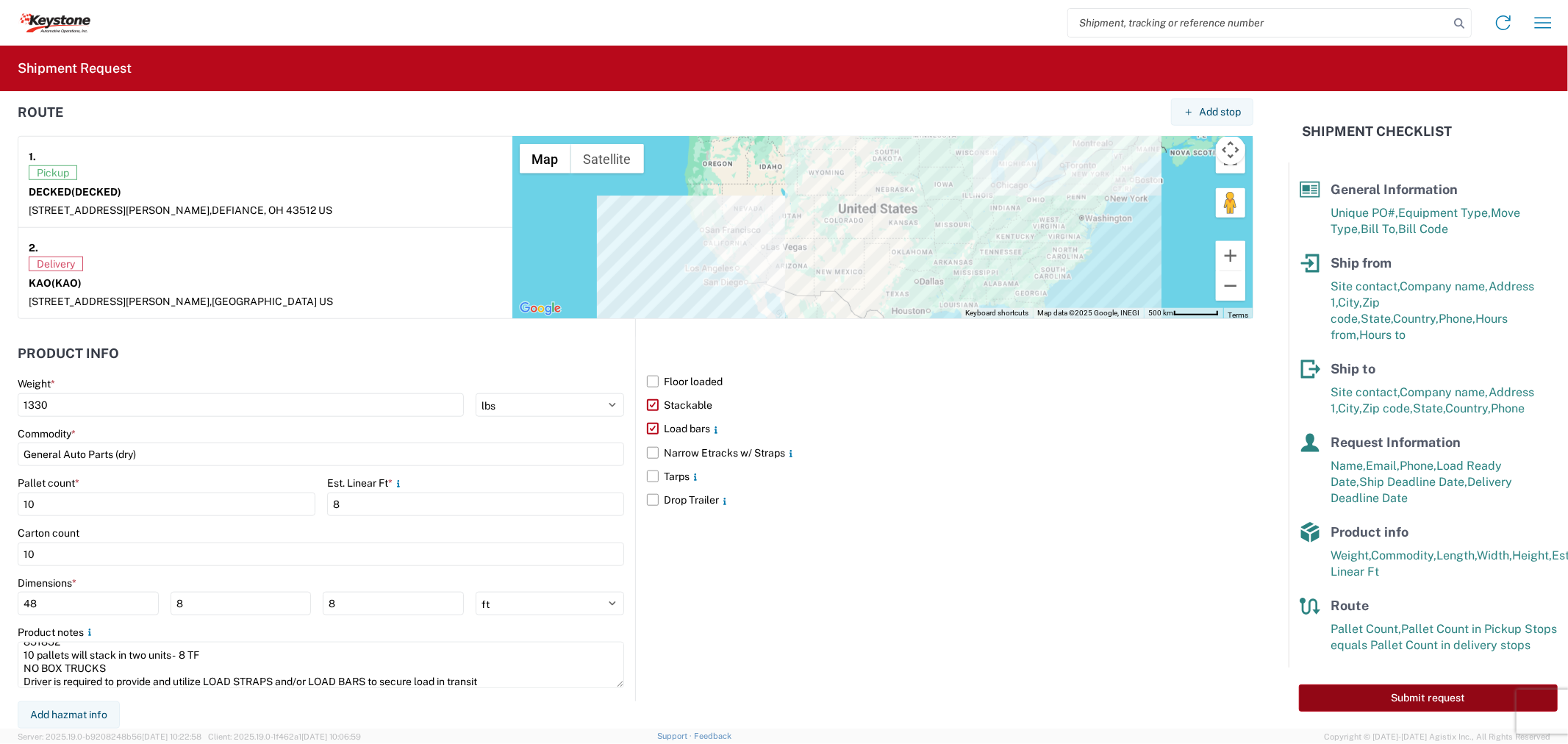
click at [1424, 687] on button "Submit request" at bounding box center [1428, 698] width 259 height 27
select select "US"
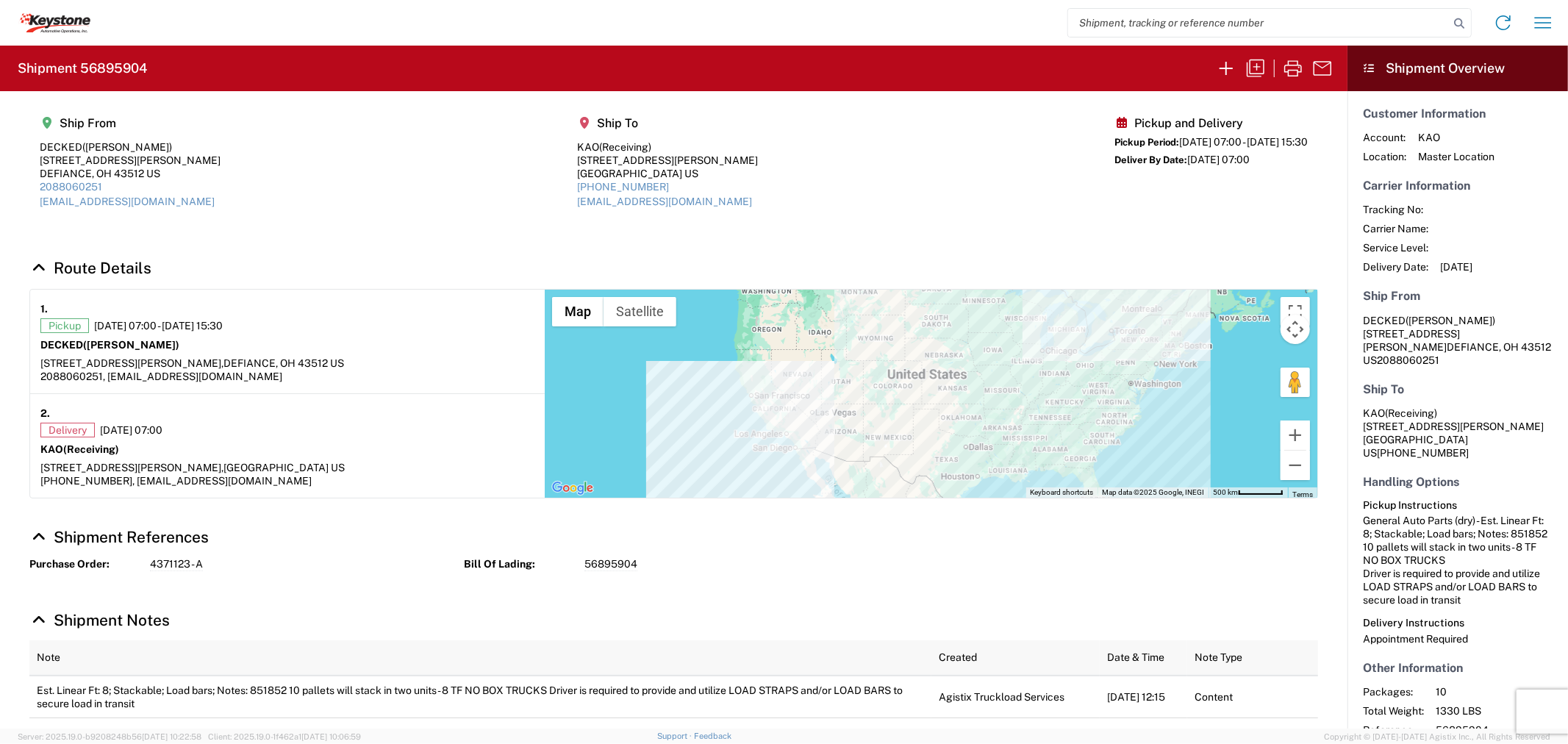
click at [130, 61] on h2 "Shipment 56895904" at bounding box center [82, 68] width 130 height 18
copy h2 "56895904"
